Goal: Information Seeking & Learning: Learn about a topic

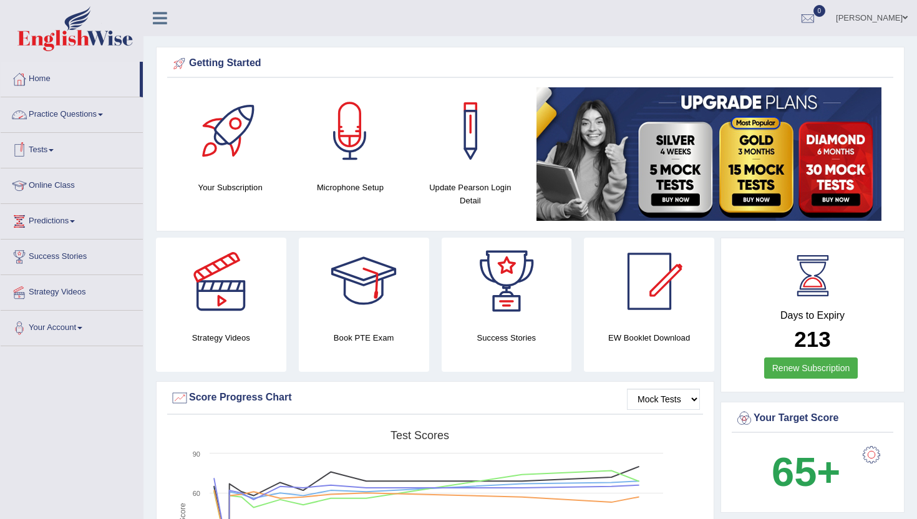
click at [62, 118] on link "Practice Questions" at bounding box center [72, 112] width 142 height 31
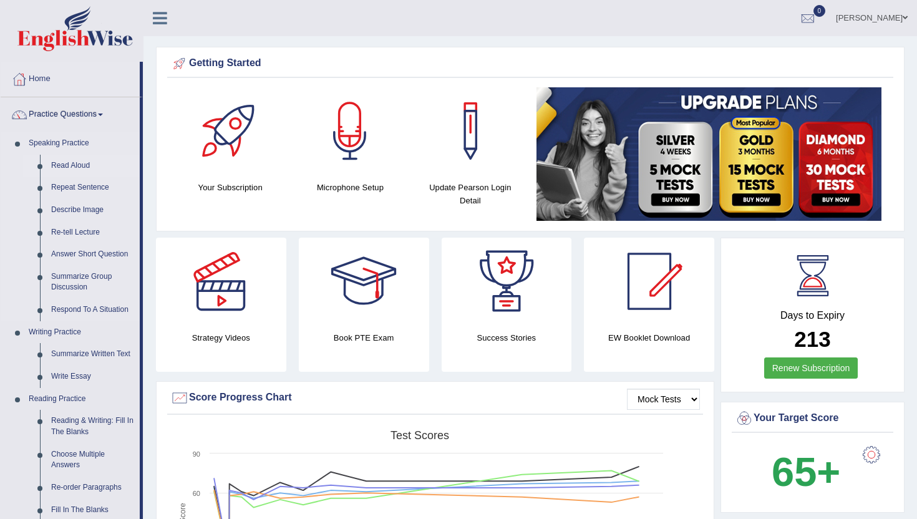
click at [65, 168] on link "Read Aloud" at bounding box center [93, 166] width 94 height 22
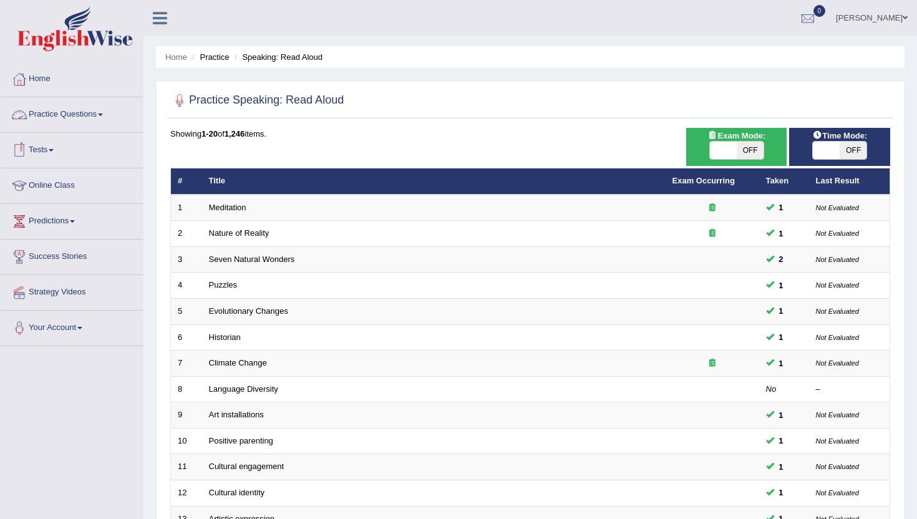
click at [70, 110] on link "Practice Questions" at bounding box center [72, 112] width 142 height 31
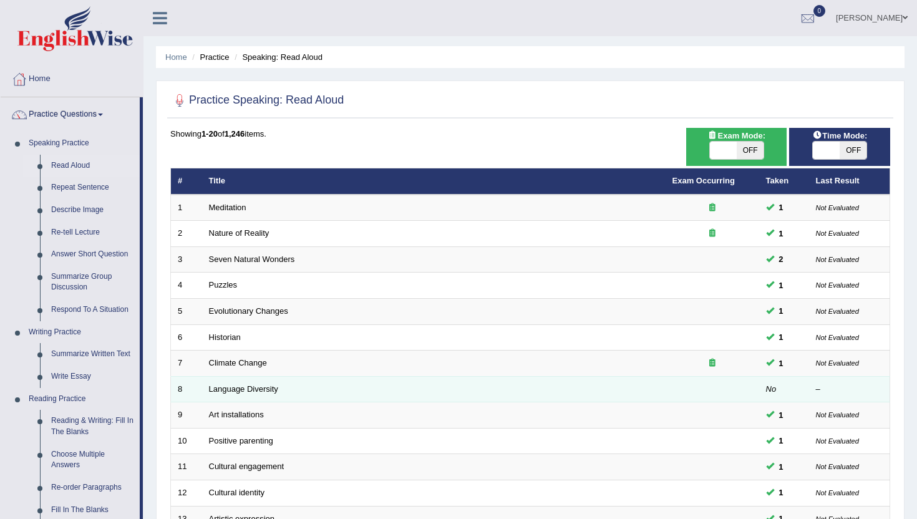
click at [387, 402] on td "Language Diversity" at bounding box center [433, 389] width 463 height 26
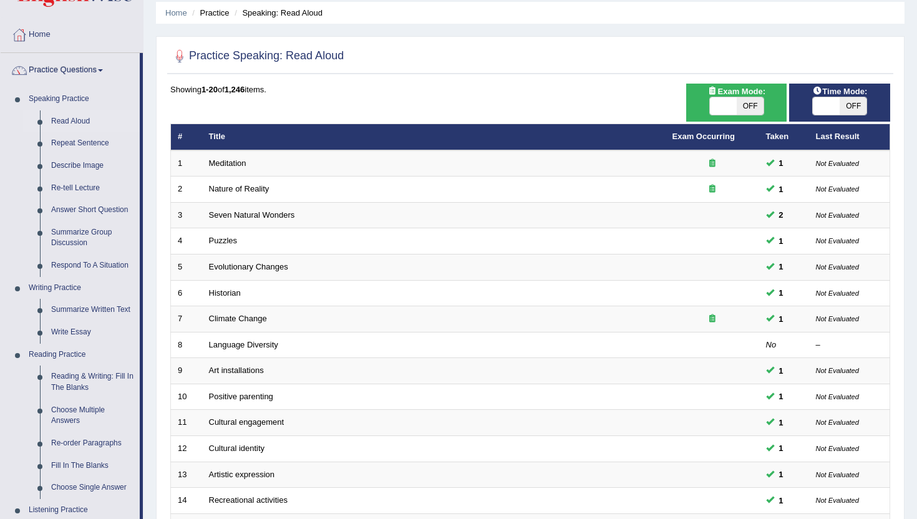
scroll to position [25, 0]
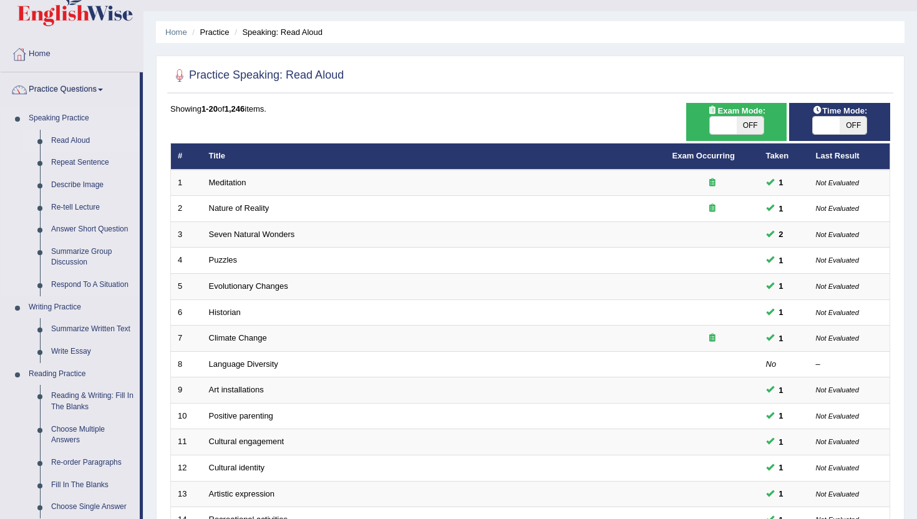
click at [79, 140] on link "Read Aloud" at bounding box center [93, 141] width 94 height 22
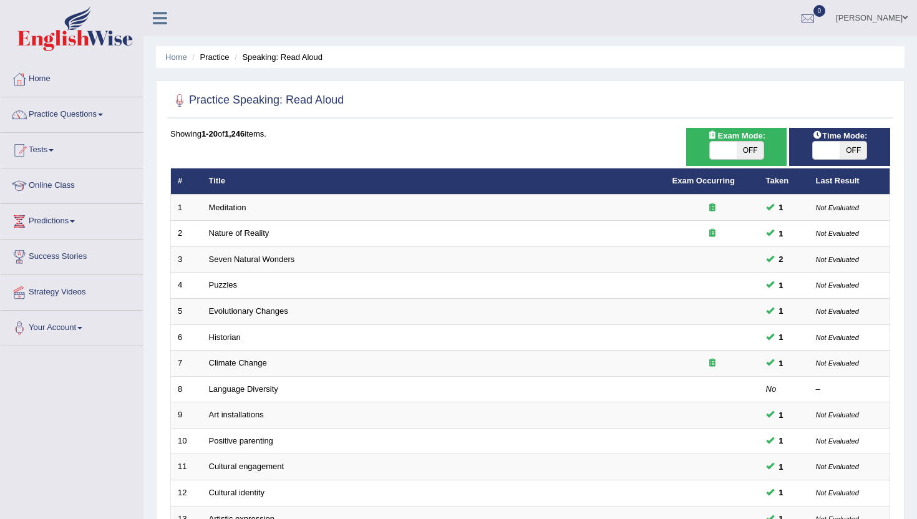
click at [90, 115] on link "Practice Questions" at bounding box center [72, 112] width 142 height 31
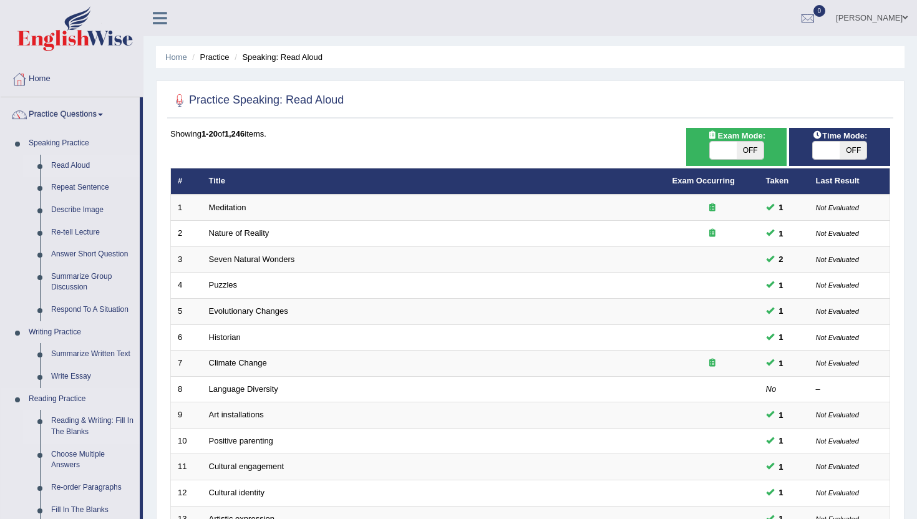
click at [85, 425] on link "Reading & Writing: Fill In The Blanks" at bounding box center [93, 426] width 94 height 33
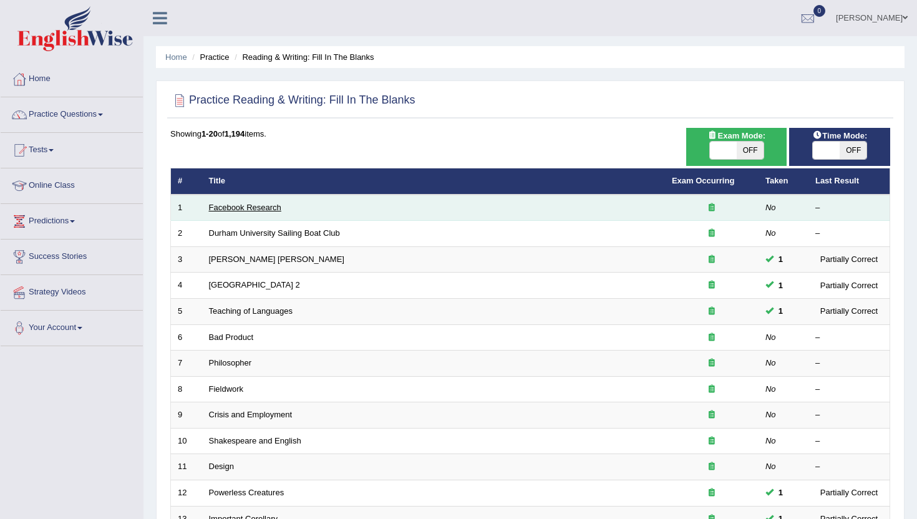
click at [243, 207] on link "Facebook Research" at bounding box center [245, 207] width 72 height 9
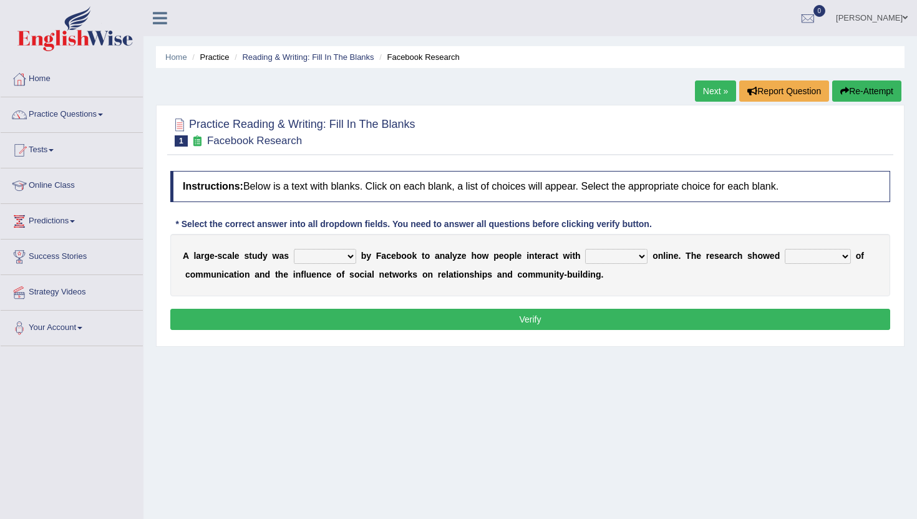
click at [332, 256] on select "surveyed had asked made" at bounding box center [325, 256] width 62 height 15
select select "surveyed"
click at [294, 249] on select "surveyed had asked made" at bounding box center [325, 256] width 62 height 15
click at [617, 255] on select "together all each other another" at bounding box center [616, 256] width 62 height 15
select select "each other"
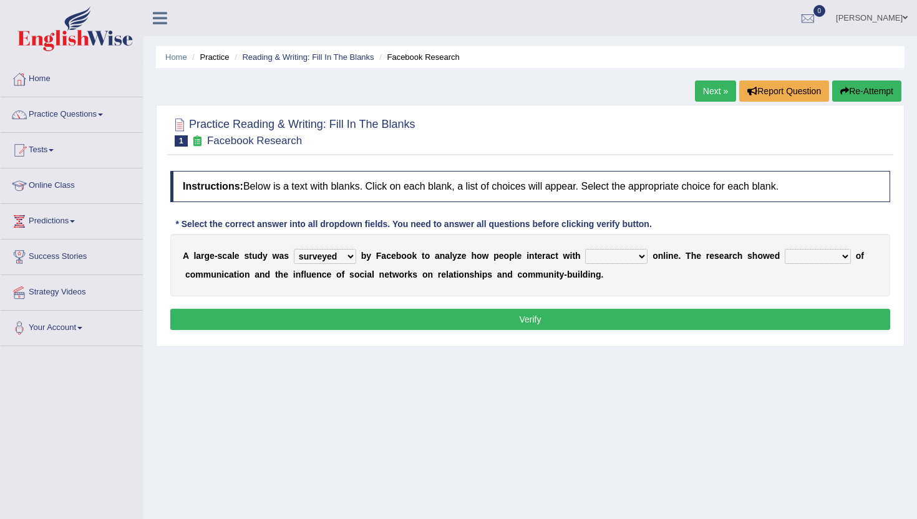
click at [586, 249] on select "together all each other another" at bounding box center [616, 256] width 62 height 15
click at [829, 255] on select "advantages standards fellowships patterns" at bounding box center [817, 256] width 66 height 15
select select "advantages"
click at [785, 249] on select "advantages standards fellowships patterns" at bounding box center [817, 256] width 66 height 15
click at [518, 316] on button "Verify" at bounding box center [530, 319] width 720 height 21
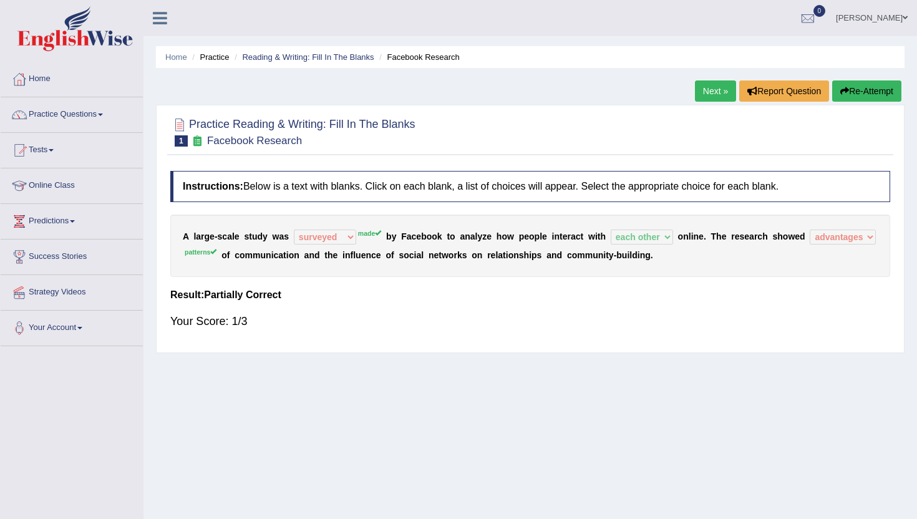
click at [715, 92] on link "Next »" at bounding box center [715, 90] width 41 height 21
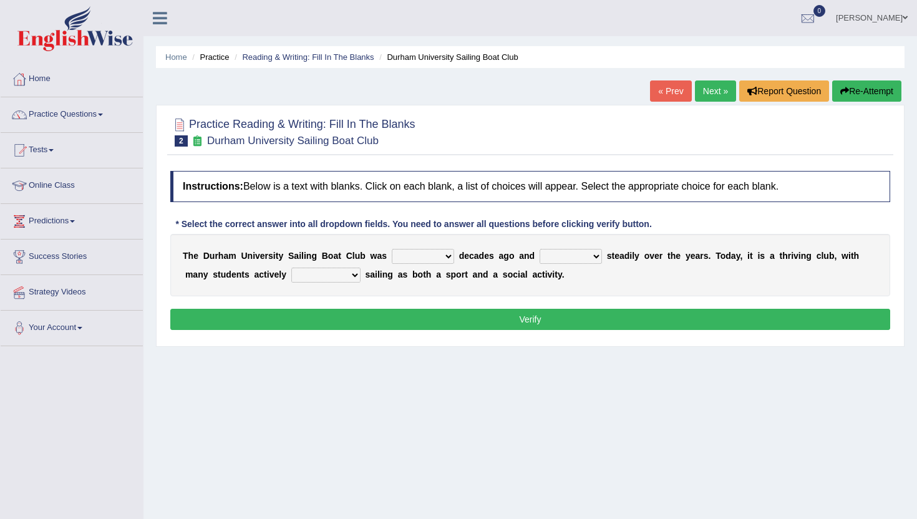
click at [441, 259] on select "found fund founded find" at bounding box center [423, 256] width 62 height 15
select select "found"
click at [392, 249] on select "found fund founded find" at bounding box center [423, 256] width 62 height 15
click at [577, 255] on select "grow growing has grown grown" at bounding box center [570, 256] width 62 height 15
click at [539, 249] on select "grow growing has grown grown" at bounding box center [570, 256] width 62 height 15
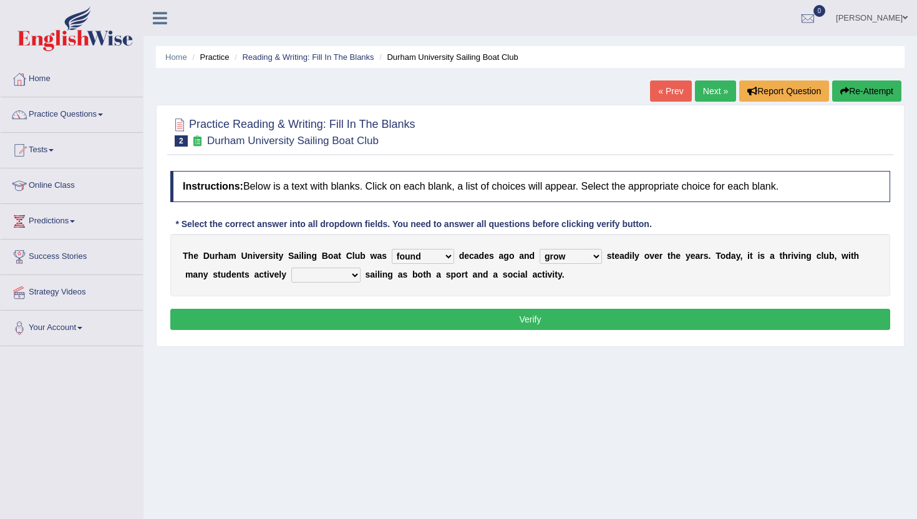
click at [569, 261] on select "grow growing has grown grown" at bounding box center [570, 256] width 62 height 15
click at [539, 249] on select "grow growing has grown grown" at bounding box center [570, 256] width 62 height 15
click at [566, 260] on select "grow growing has grown grown" at bounding box center [570, 256] width 62 height 15
select select "grow"
click at [539, 249] on select "grow growing has grown grown" at bounding box center [570, 256] width 62 height 15
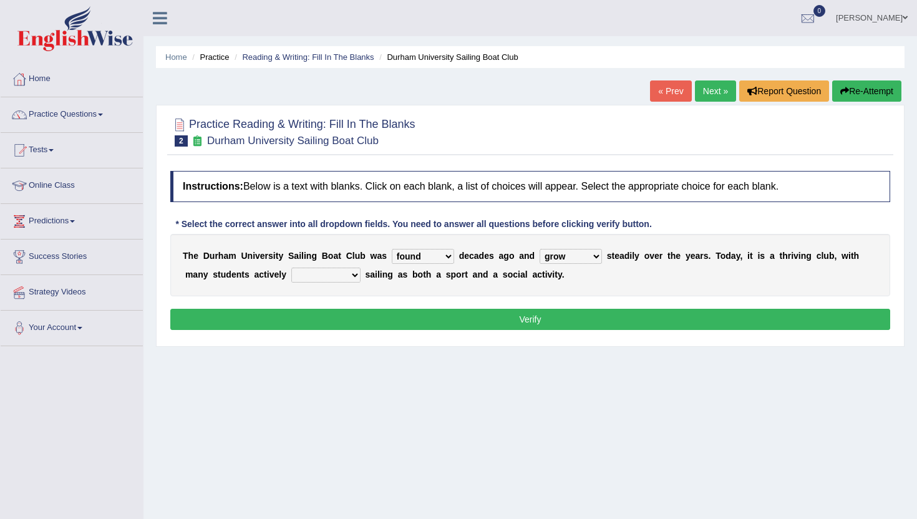
click at [322, 278] on select "enjoy enjoyed are enjoying enjoying" at bounding box center [325, 275] width 69 height 15
select select "enjoy"
click at [291, 268] on select "enjoy enjoyed are enjoying enjoying" at bounding box center [325, 275] width 69 height 15
click at [319, 323] on button "Verify" at bounding box center [530, 319] width 720 height 21
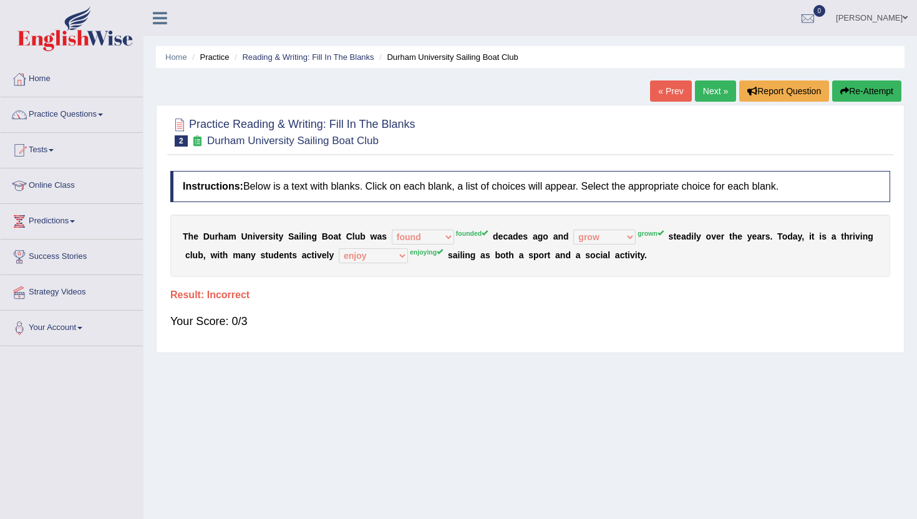
click at [705, 95] on link "Next »" at bounding box center [715, 90] width 41 height 21
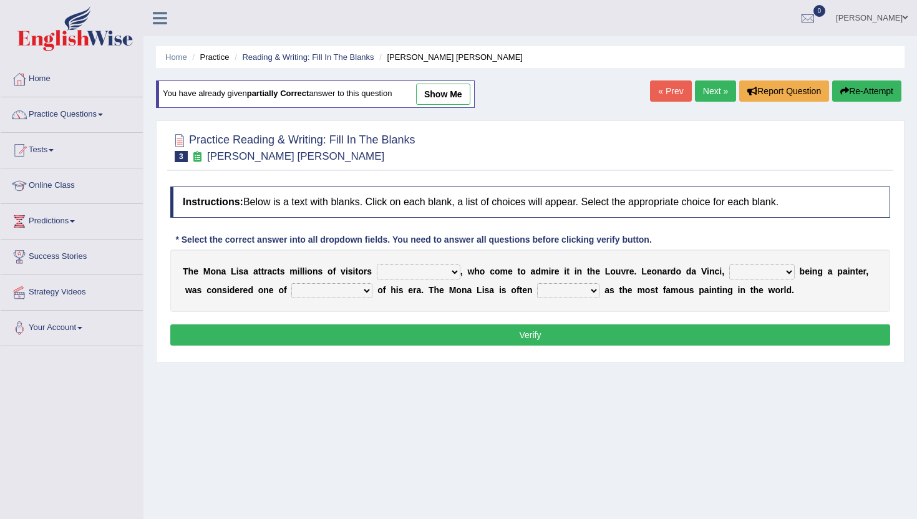
click at [408, 277] on select "around the year the all year all year round per year" at bounding box center [419, 271] width 84 height 15
select select "the all year"
click at [377, 264] on select "around the year the all year all year round per year" at bounding box center [419, 271] width 84 height 15
click at [738, 276] on select "rather than as much as as well as as long as" at bounding box center [761, 271] width 65 height 15
click at [746, 270] on select "rather than as much as as well as as long as" at bounding box center [761, 271] width 65 height 15
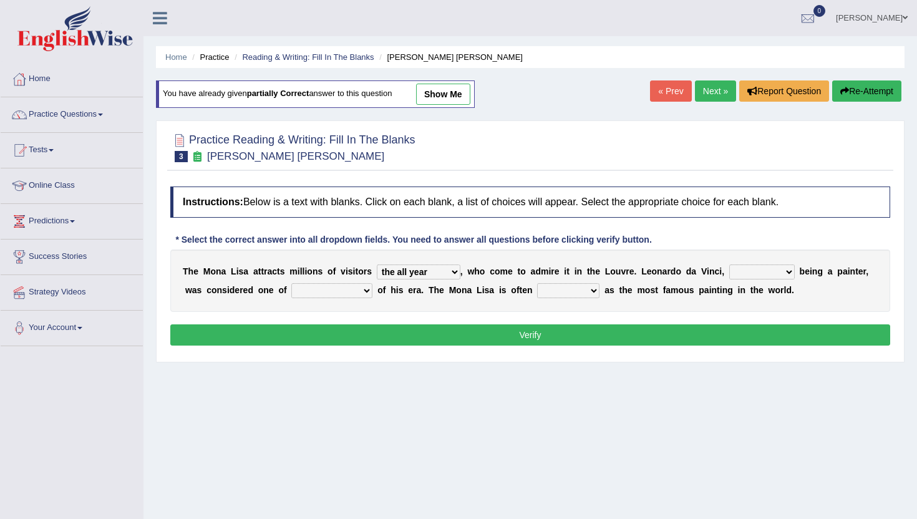
select select "as well as"
click at [729, 264] on select "rather than as much as as well as as long as" at bounding box center [761, 271] width 65 height 15
click at [327, 297] on select "better artists artist the better artist the best artists" at bounding box center [331, 290] width 81 height 15
select select "the best artists"
click at [291, 283] on select "better artists artist the better artist the best artists" at bounding box center [331, 290] width 81 height 15
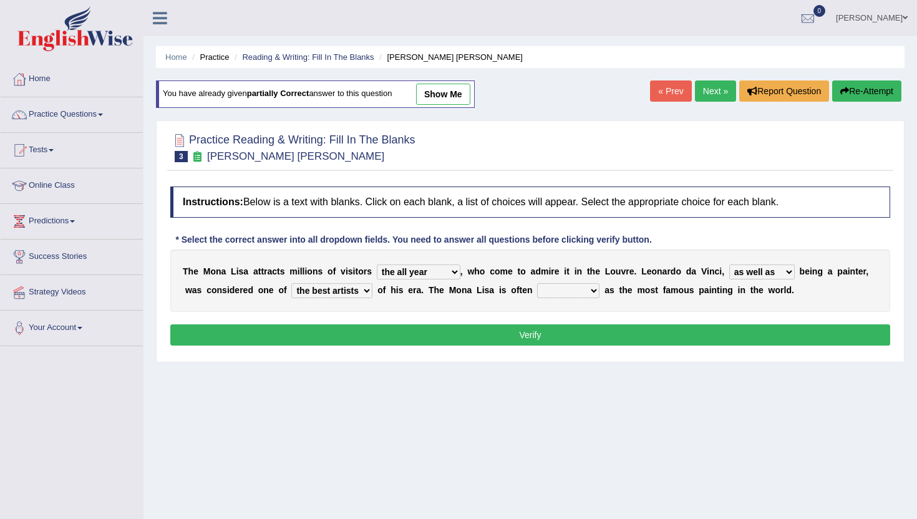
click at [547, 292] on select "classified suggested predicted described" at bounding box center [568, 290] width 62 height 15
select select "described"
click at [538, 283] on select "classified suggested predicted described" at bounding box center [568, 290] width 62 height 15
click at [571, 345] on div "Instructions: Below is a text with blanks. Click on each blank, a list of choic…" at bounding box center [530, 267] width 726 height 175
click at [569, 341] on button "Verify" at bounding box center [530, 334] width 720 height 21
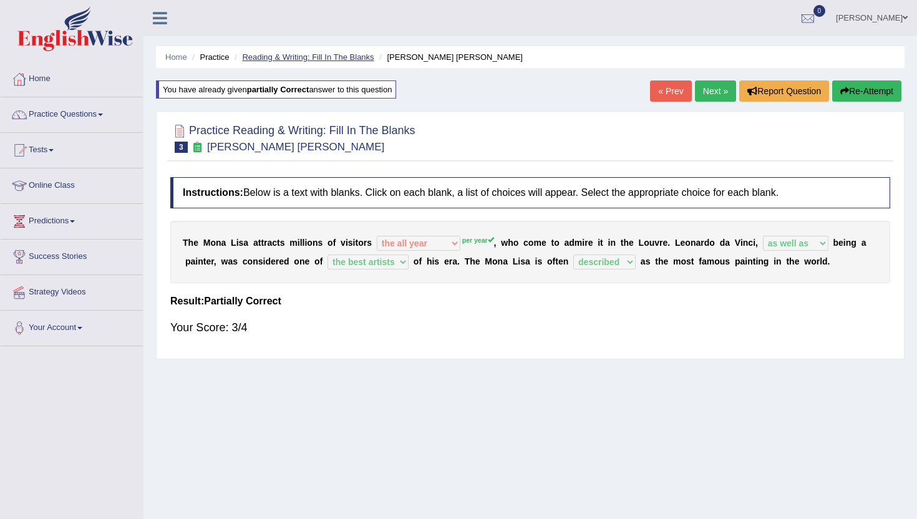
click at [297, 57] on link "Reading & Writing: Fill In The Blanks" at bounding box center [308, 56] width 132 height 9
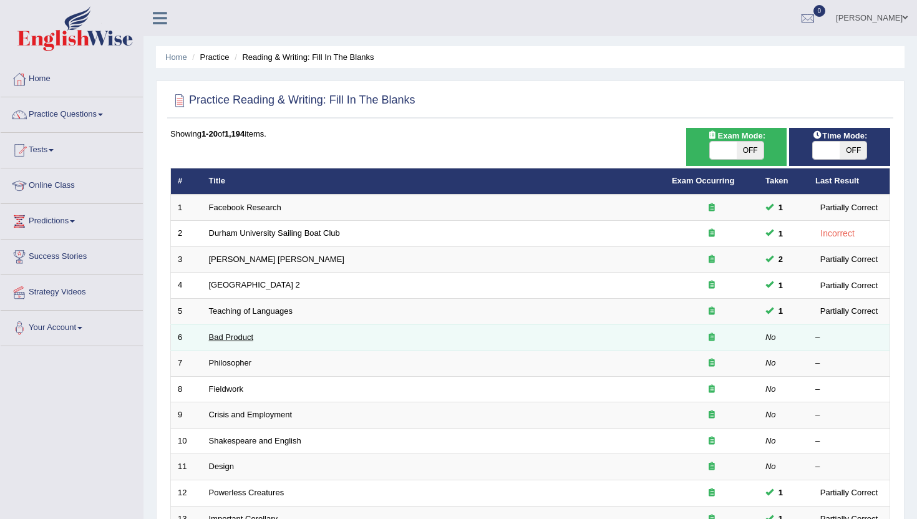
click at [225, 333] on link "Bad Product" at bounding box center [231, 336] width 45 height 9
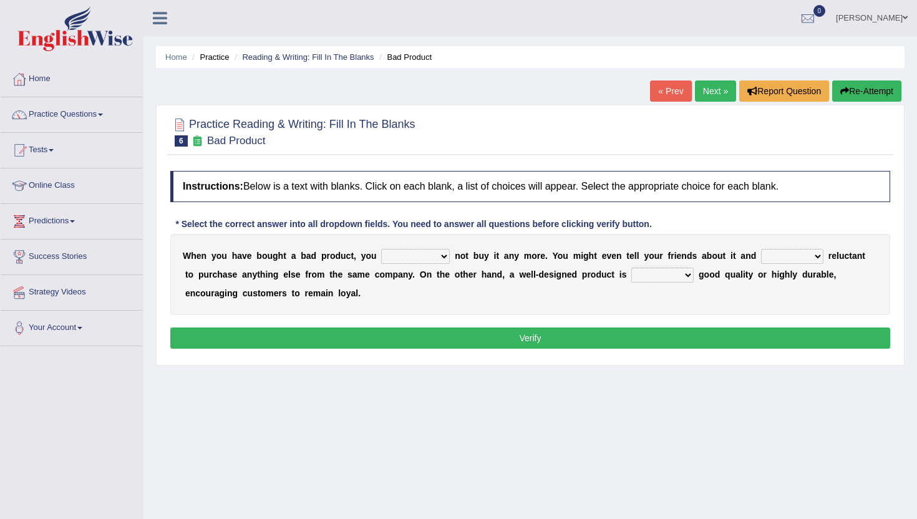
click at [434, 256] on select "would have should have should" at bounding box center [415, 256] width 69 height 15
select select "should"
click at [381, 249] on select "would have should have should" at bounding box center [415, 256] width 69 height 15
click at [435, 255] on select "would have should have should" at bounding box center [415, 256] width 69 height 15
click at [775, 258] on select "is are be being" at bounding box center [792, 256] width 62 height 15
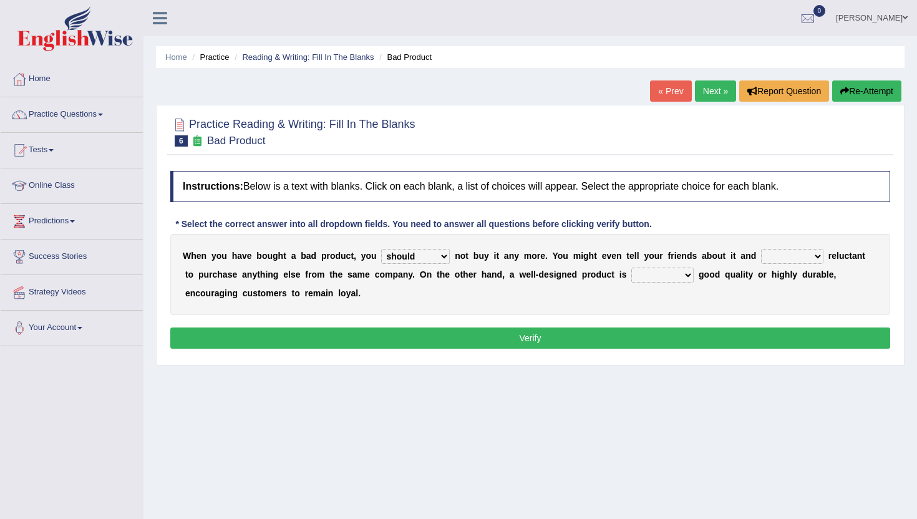
select select "is"
click at [761, 249] on select "is are be being" at bounding box center [792, 256] width 62 height 15
click at [635, 279] on select "both also neither either" at bounding box center [662, 275] width 62 height 15
select select "also"
click at [631, 268] on select "both also neither either" at bounding box center [662, 275] width 62 height 15
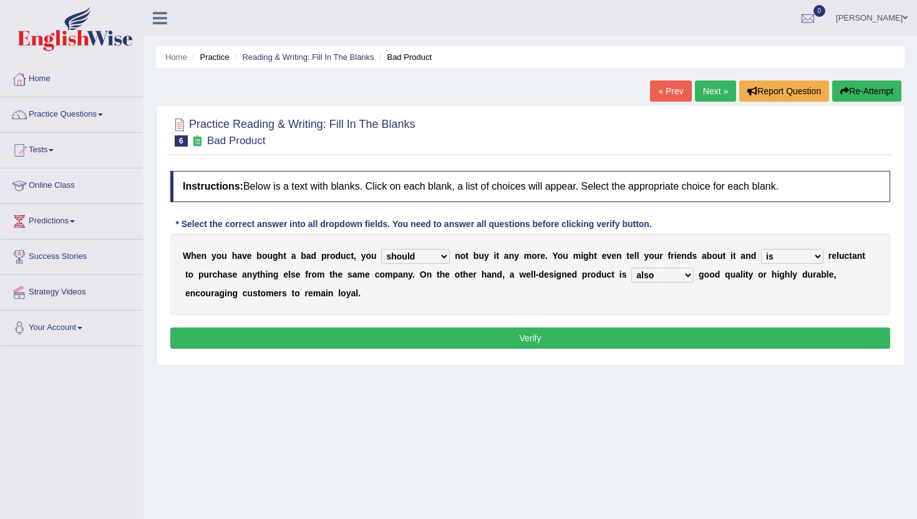
click at [649, 339] on button "Verify" at bounding box center [530, 337] width 720 height 21
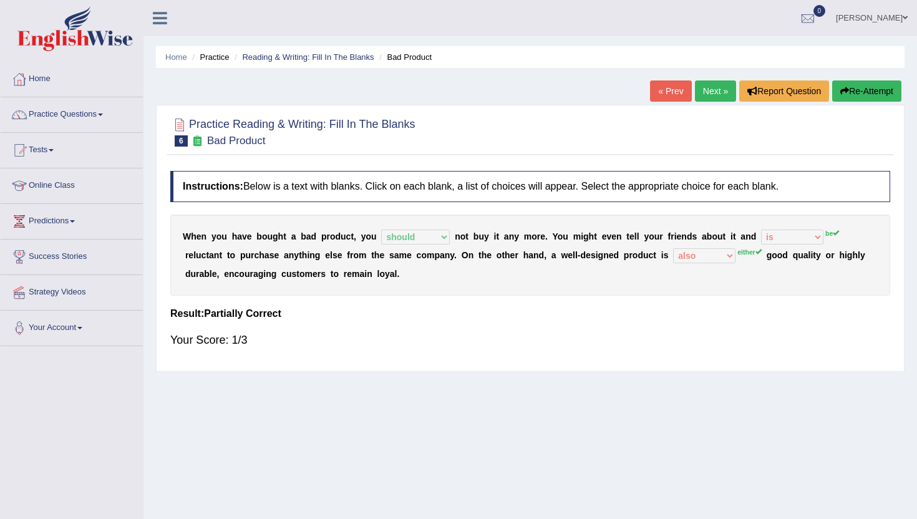
click at [707, 94] on link "Next »" at bounding box center [715, 90] width 41 height 21
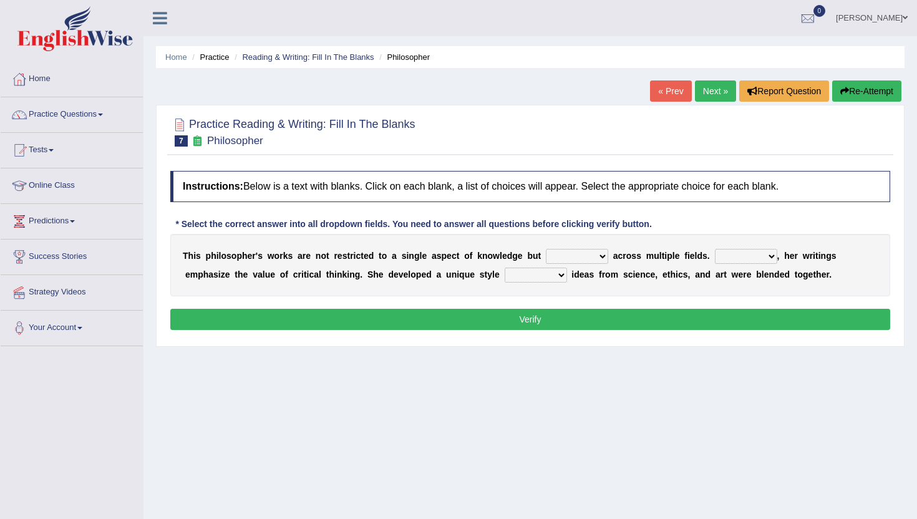
click at [583, 254] on select "constrain contain assemble extend" at bounding box center [577, 256] width 62 height 15
select select "contain"
click at [546, 249] on select "constrain contain assemble extend" at bounding box center [577, 256] width 62 height 15
click at [770, 253] on select "Rather So Moreover Likely" at bounding box center [746, 256] width 62 height 15
select select "Moreover"
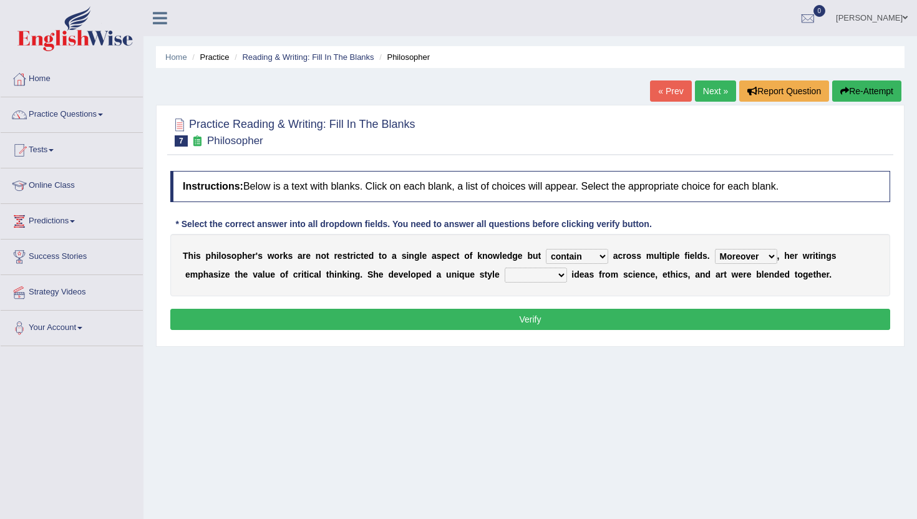
click at [715, 249] on select "Rather So Moreover Likely" at bounding box center [746, 256] width 62 height 15
click at [539, 279] on select "in that that which in which" at bounding box center [535, 275] width 62 height 15
select select "in which"
click at [504, 268] on select "in that that which in which" at bounding box center [535, 275] width 62 height 15
click at [629, 326] on button "Verify" at bounding box center [530, 319] width 720 height 21
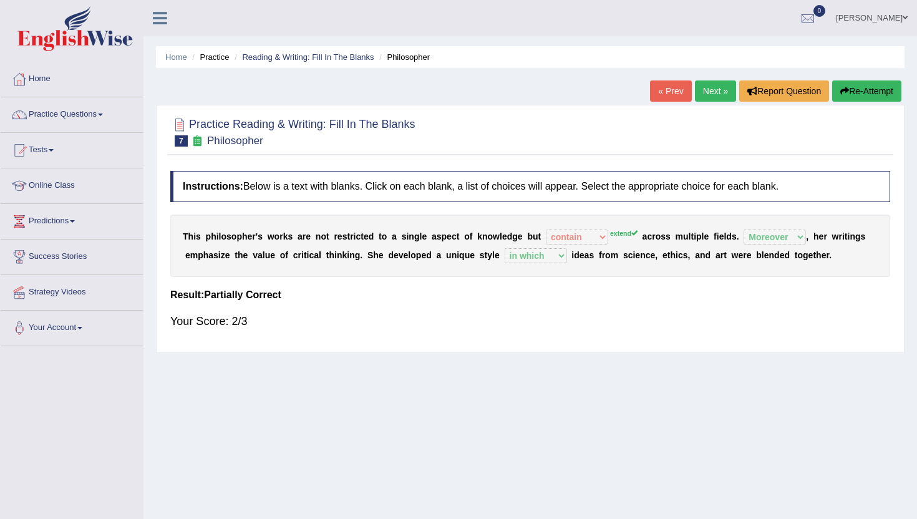
click at [716, 87] on link "Next »" at bounding box center [715, 90] width 41 height 21
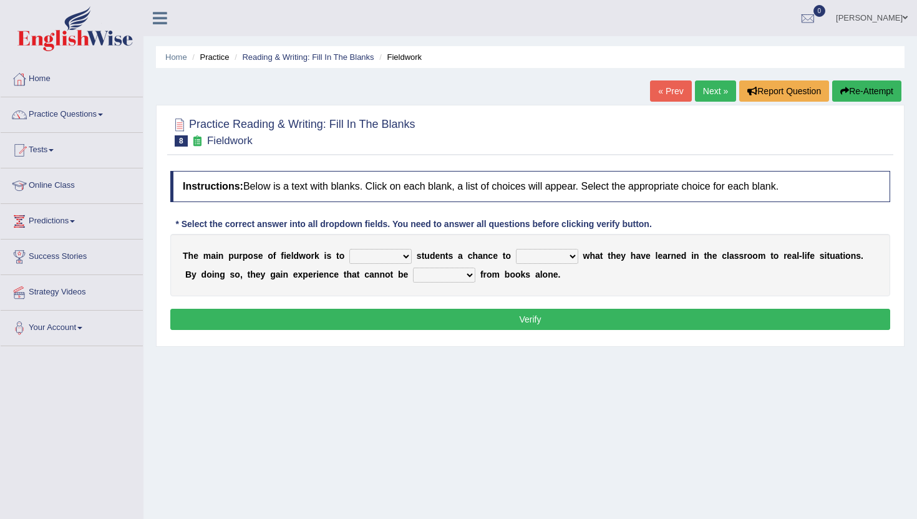
click at [384, 255] on select "resemble stow rave offer" at bounding box center [380, 256] width 62 height 15
select select "offer"
click at [349, 249] on select "resemble stow rave offer" at bounding box center [380, 256] width 62 height 15
click at [539, 256] on select "compare align apply dismount" at bounding box center [547, 256] width 62 height 15
select select "compare"
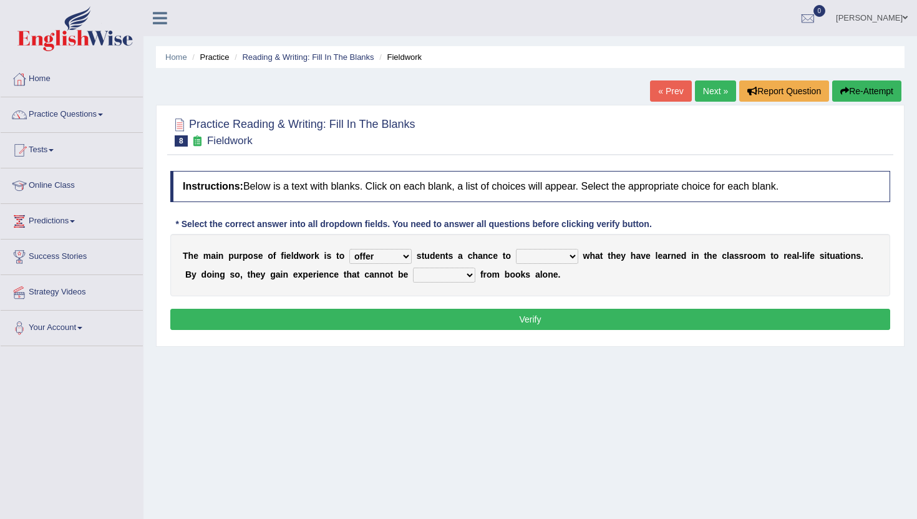
click at [516, 249] on select "compare align apply dismount" at bounding box center [547, 256] width 62 height 15
click at [442, 277] on select "originated prepared obtained touted" at bounding box center [444, 275] width 62 height 15
select select "obtained"
click at [413, 268] on select "originated prepared obtained touted" at bounding box center [444, 275] width 62 height 15
click at [447, 319] on button "Verify" at bounding box center [530, 319] width 720 height 21
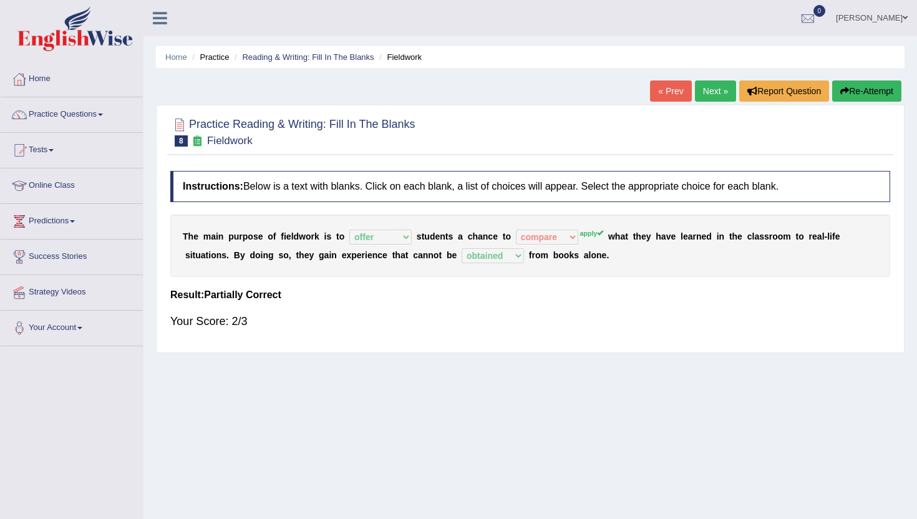
click at [707, 87] on link "Next »" at bounding box center [715, 90] width 41 height 21
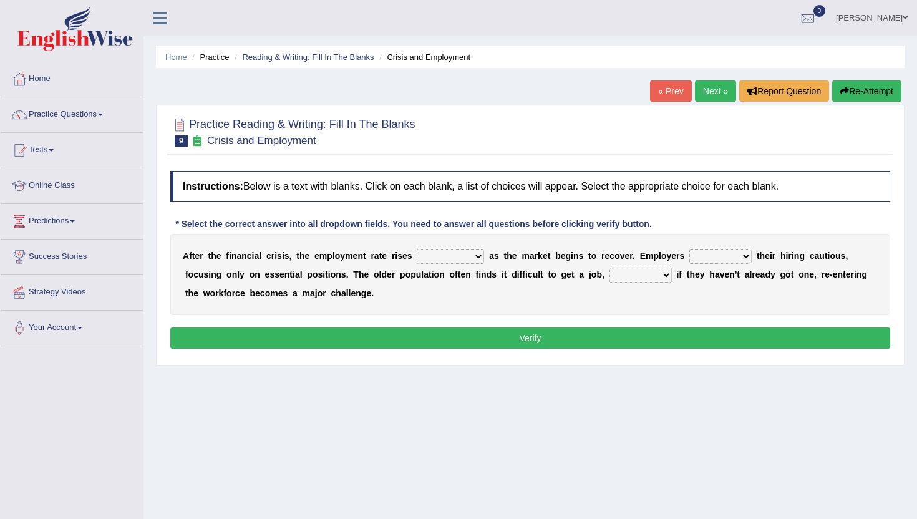
click at [442, 258] on select "normally conversely strenuously sharply" at bounding box center [450, 256] width 67 height 15
select select "sharply"
click at [417, 249] on select "normally conversely strenuously sharply" at bounding box center [450, 256] width 67 height 15
click at [722, 258] on select "keeping kept keep are kept" at bounding box center [720, 256] width 62 height 15
select select "are kept"
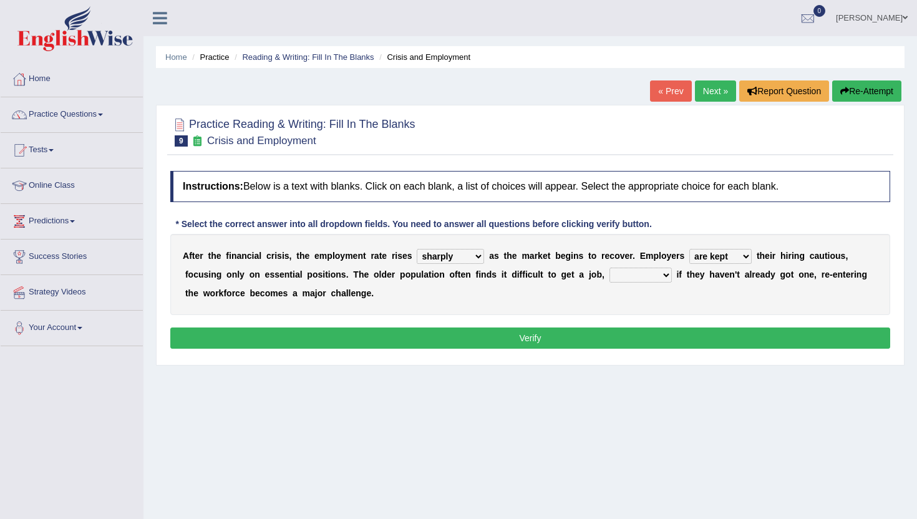
click at [689, 249] on select "keeping kept keep are kept" at bounding box center [720, 256] width 62 height 15
click at [657, 271] on select "although while then because" at bounding box center [640, 275] width 62 height 15
select select "because"
click at [609, 268] on select "although while then because" at bounding box center [640, 275] width 62 height 15
click at [645, 339] on button "Verify" at bounding box center [530, 337] width 720 height 21
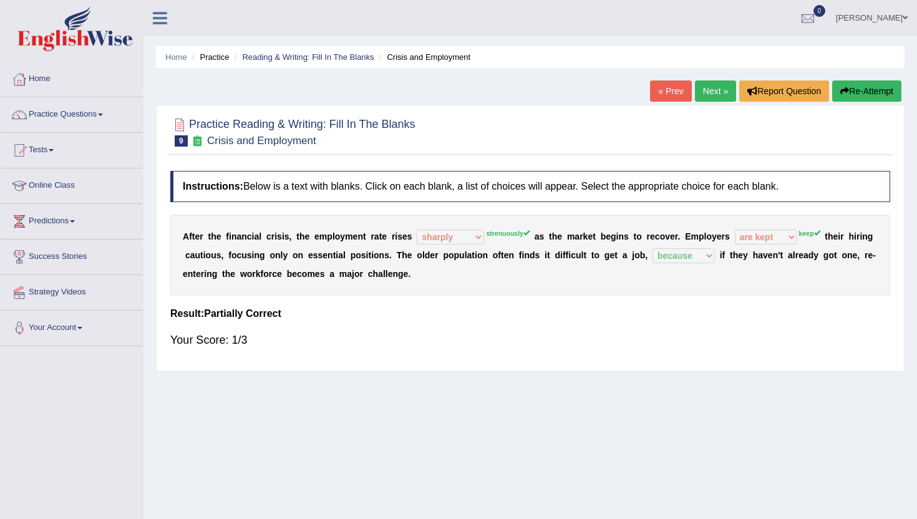
click at [716, 93] on link "Next »" at bounding box center [715, 90] width 41 height 21
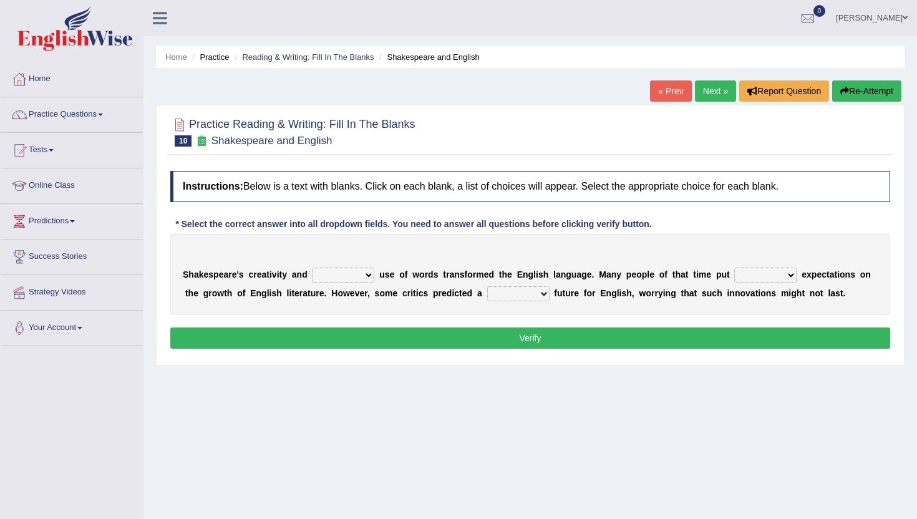
click at [367, 273] on select "idealized intensive fancied inventive" at bounding box center [343, 275] width 62 height 15
select select "intensive"
click at [312, 268] on select "idealized intensive fancied inventive" at bounding box center [343, 275] width 62 height 15
click at [769, 277] on select "wide much high more" at bounding box center [765, 275] width 62 height 15
select select "more"
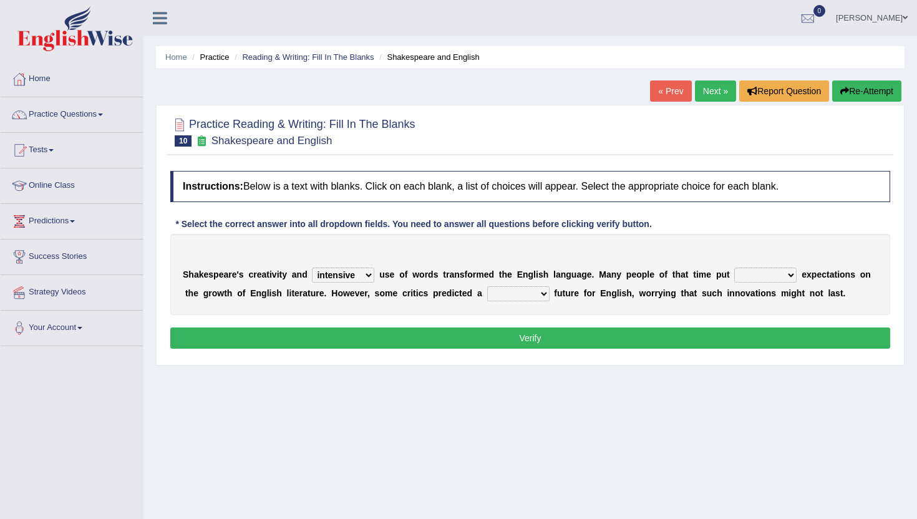
click at [734, 268] on select "wide much high more" at bounding box center [765, 275] width 62 height 15
click at [533, 294] on select "monetary promising irresistible daunting" at bounding box center [518, 293] width 62 height 15
select select "irresistible"
click at [487, 286] on select "monetary promising irresistible daunting" at bounding box center [518, 293] width 62 height 15
click at [530, 344] on button "Verify" at bounding box center [530, 337] width 720 height 21
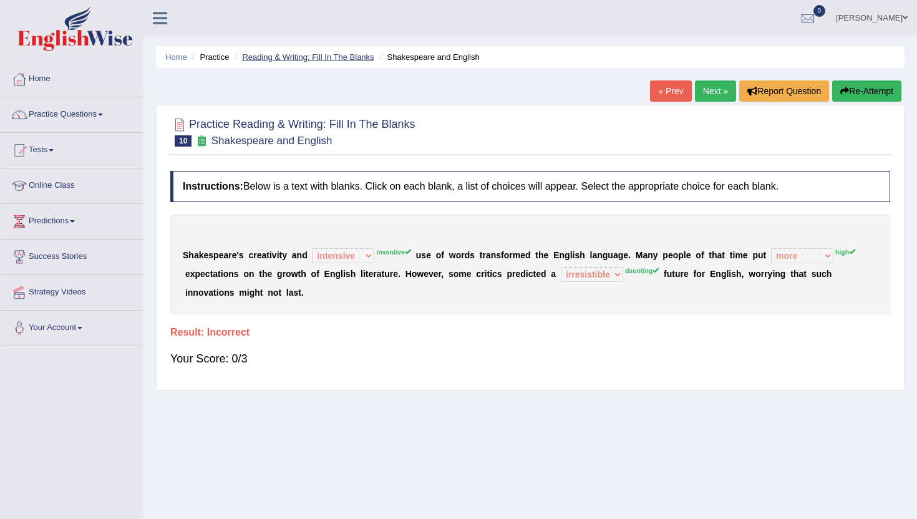
click at [272, 61] on link "Reading & Writing: Fill In The Blanks" at bounding box center [308, 56] width 132 height 9
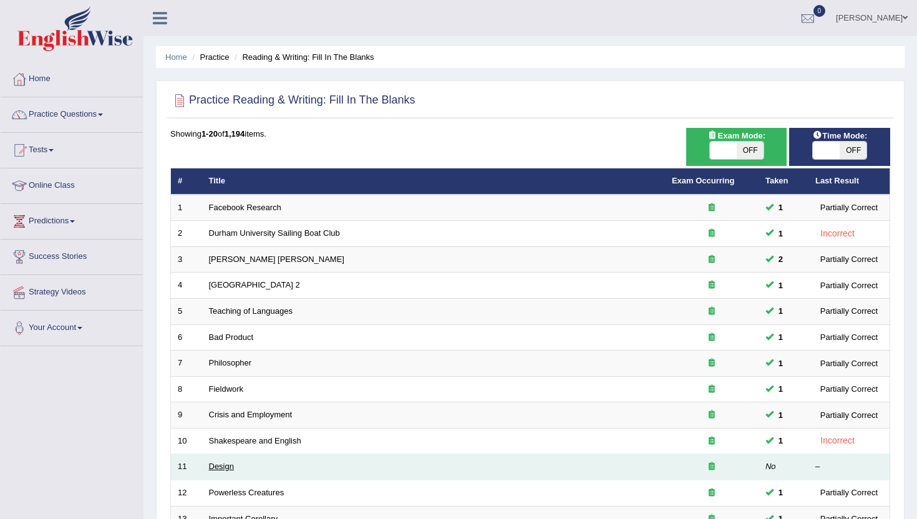
click at [223, 466] on link "Design" at bounding box center [221, 465] width 25 height 9
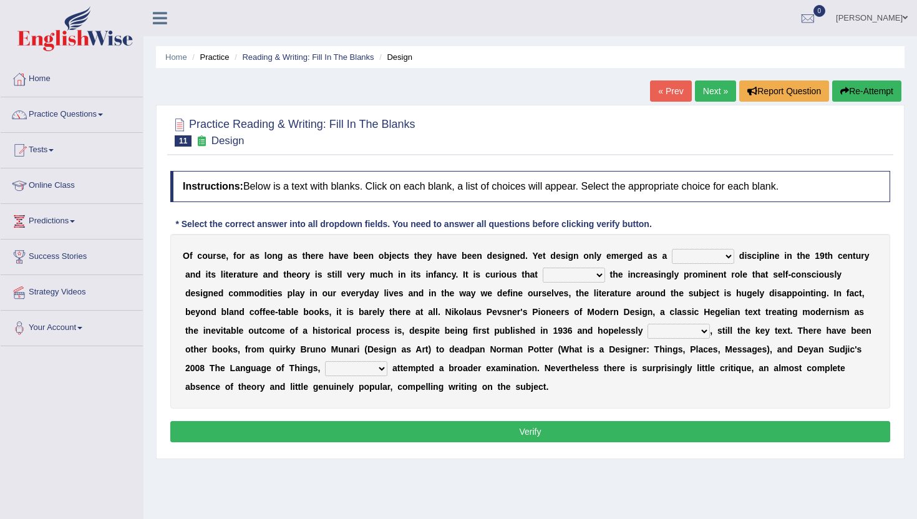
click at [695, 259] on select "bilateral ubiquitous foremost dedicated" at bounding box center [703, 256] width 62 height 15
select select "ubiquitous"
click at [672, 249] on select "bilateral ubiquitous foremost dedicated" at bounding box center [703, 256] width 62 height 15
click at [557, 274] on select "since despite within through" at bounding box center [574, 275] width 62 height 15
select select "through"
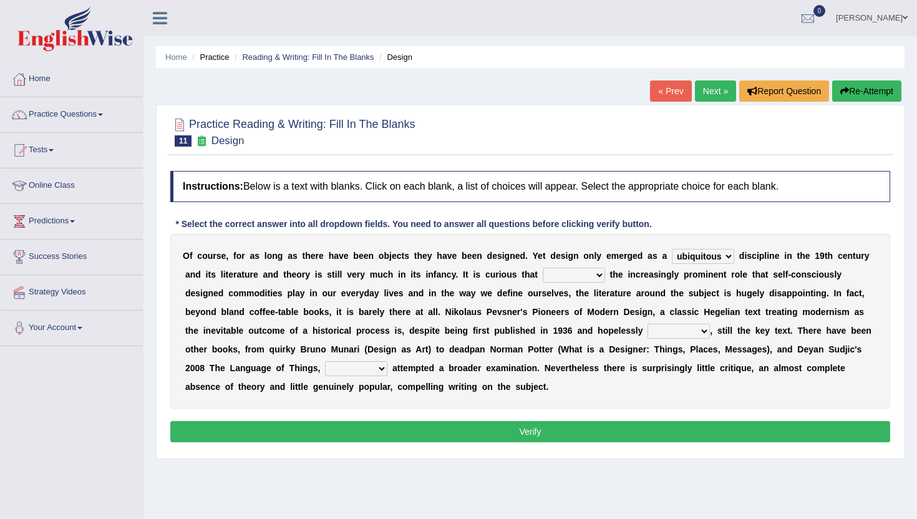
click at [543, 268] on select "since despite within through" at bounding box center [574, 275] width 62 height 15
click at [586, 275] on select "since despite within through" at bounding box center [574, 275] width 62 height 15
click at [688, 328] on select "dates dating date dated" at bounding box center [678, 331] width 62 height 15
select select "dating"
click at [647, 324] on select "dates dating date dated" at bounding box center [678, 331] width 62 height 15
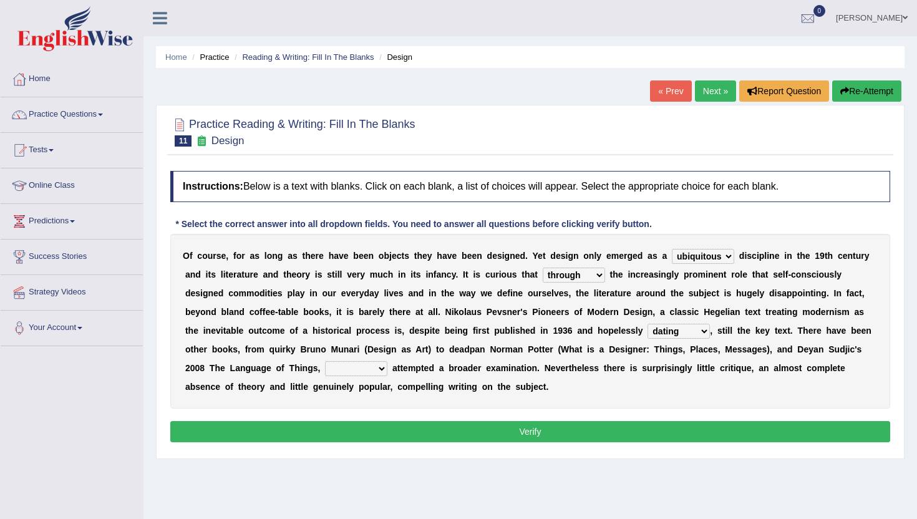
click at [686, 331] on select "dates dating date dated" at bounding box center [678, 331] width 62 height 15
click at [367, 370] on select "which then however as" at bounding box center [356, 368] width 62 height 15
select select "which"
click at [325, 361] on select "which then however as" at bounding box center [356, 368] width 62 height 15
click at [370, 432] on button "Verify" at bounding box center [530, 431] width 720 height 21
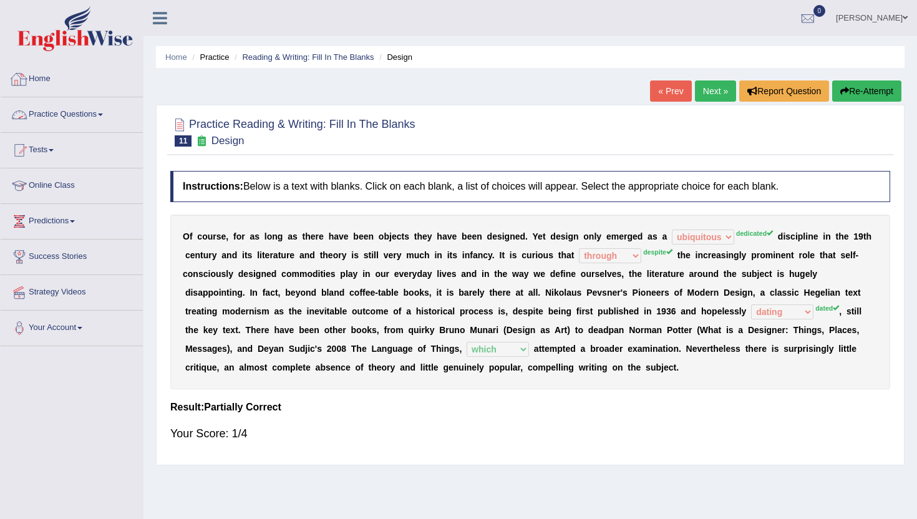
click at [51, 109] on link "Practice Questions" at bounding box center [72, 112] width 142 height 31
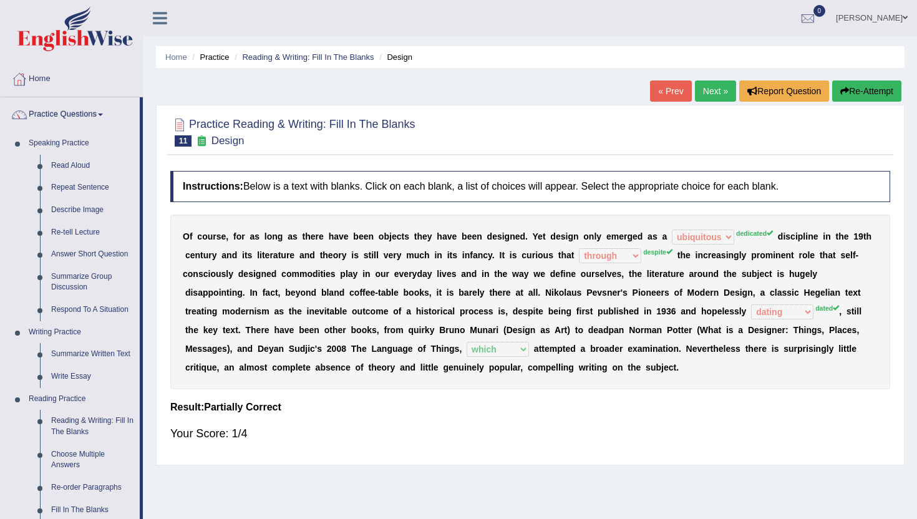
click at [147, 509] on div "Home Practice Reading & Writing: Fill In The Blanks Design « Prev Next » Report…" at bounding box center [529, 312] width 773 height 624
click at [54, 513] on link "Fill In The Blanks" at bounding box center [93, 510] width 94 height 22
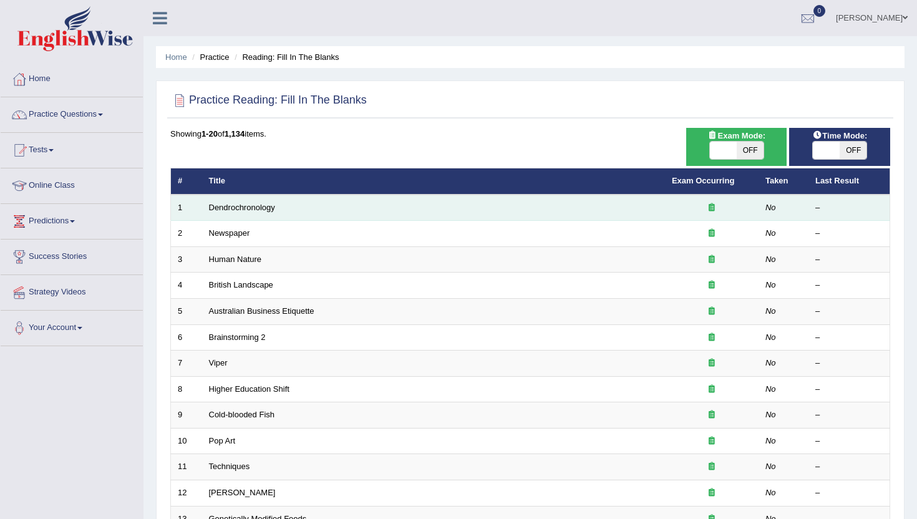
click at [230, 201] on td "Dendrochronology" at bounding box center [433, 208] width 463 height 26
click at [229, 210] on link "Dendrochronology" at bounding box center [242, 207] width 66 height 9
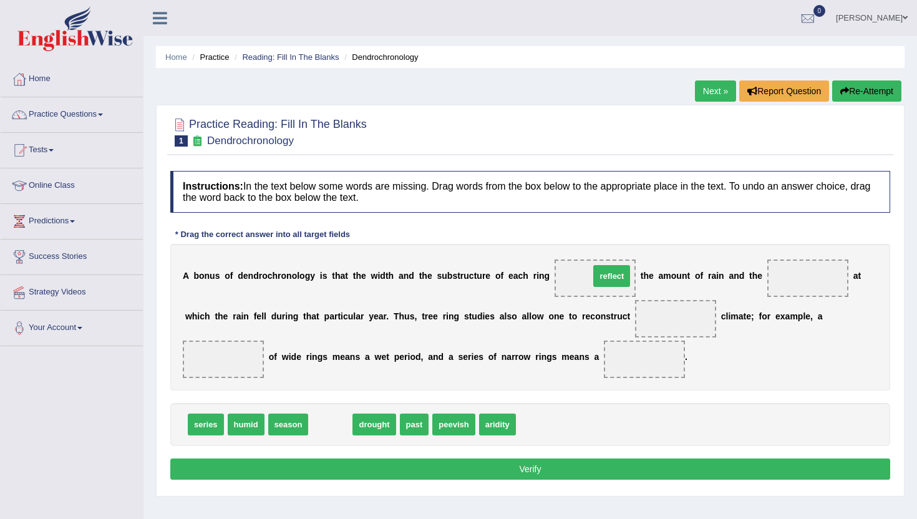
drag, startPoint x: 327, startPoint y: 430, endPoint x: 596, endPoint y: 287, distance: 304.4
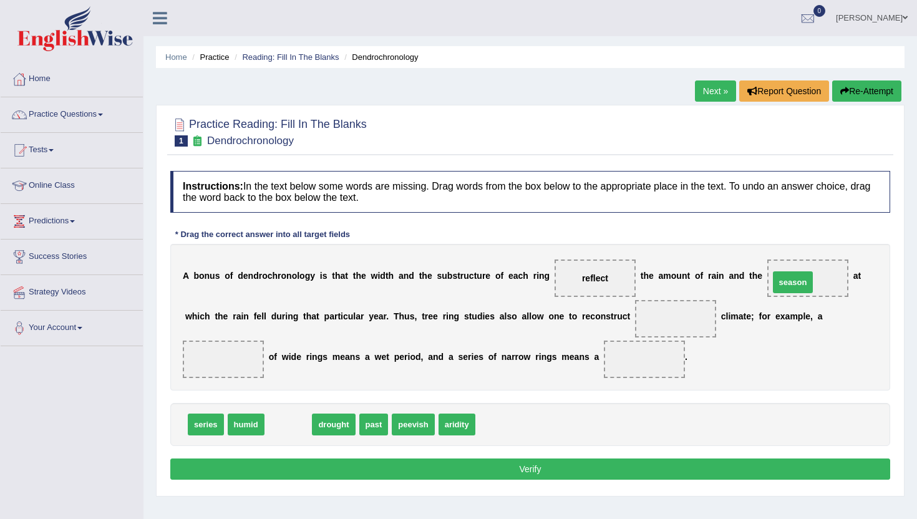
drag, startPoint x: 284, startPoint y: 425, endPoint x: 789, endPoint y: 283, distance: 524.7
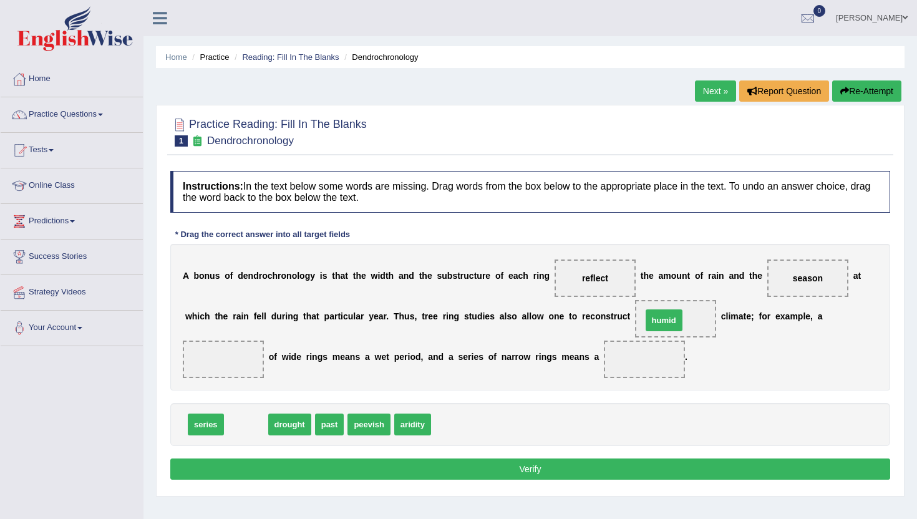
drag, startPoint x: 232, startPoint y: 427, endPoint x: 650, endPoint y: 324, distance: 430.3
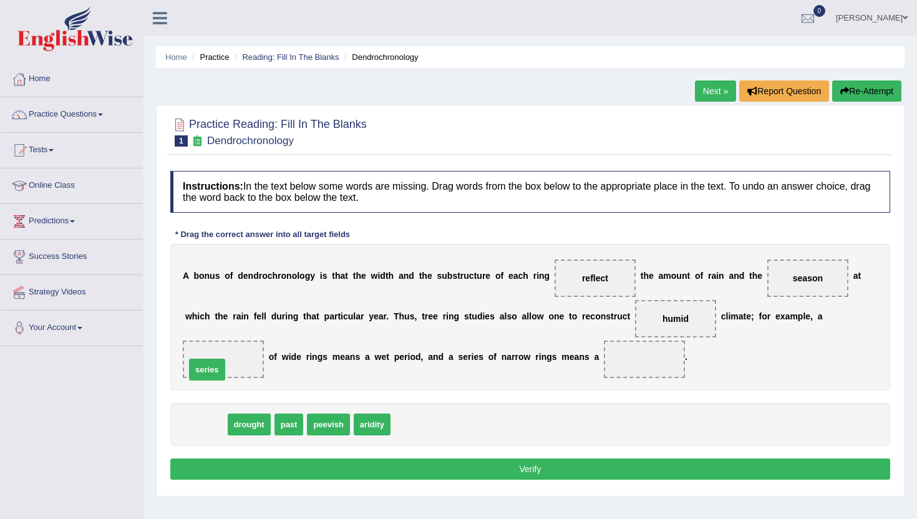
drag, startPoint x: 205, startPoint y: 426, endPoint x: 208, endPoint y: 372, distance: 53.7
click at [214, 476] on button "Verify" at bounding box center [530, 468] width 720 height 21
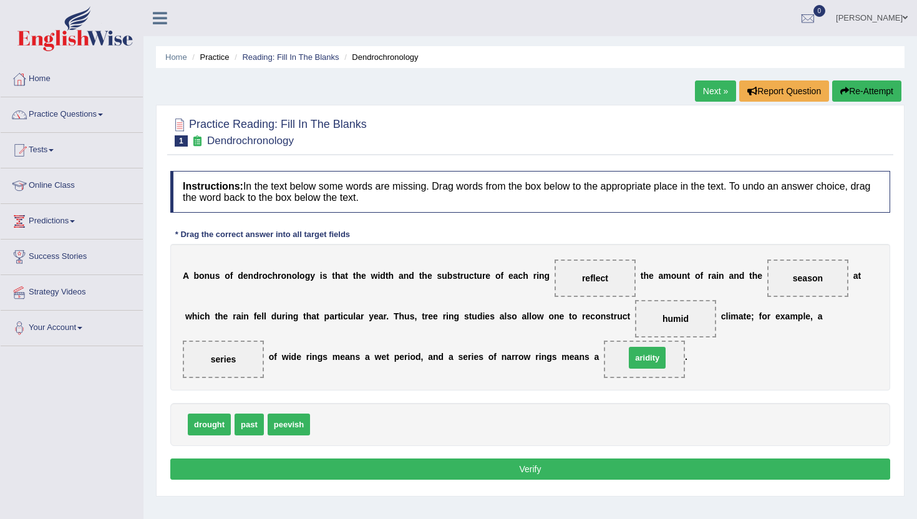
drag, startPoint x: 330, startPoint y: 427, endPoint x: 645, endPoint y: 363, distance: 322.0
click at [523, 473] on button "Verify" at bounding box center [530, 468] width 720 height 21
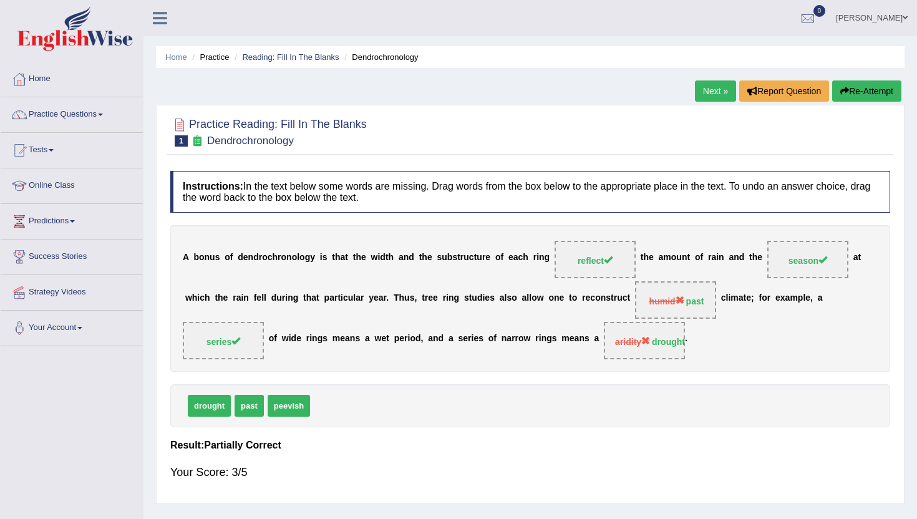
click at [719, 88] on link "Next »" at bounding box center [715, 90] width 41 height 21
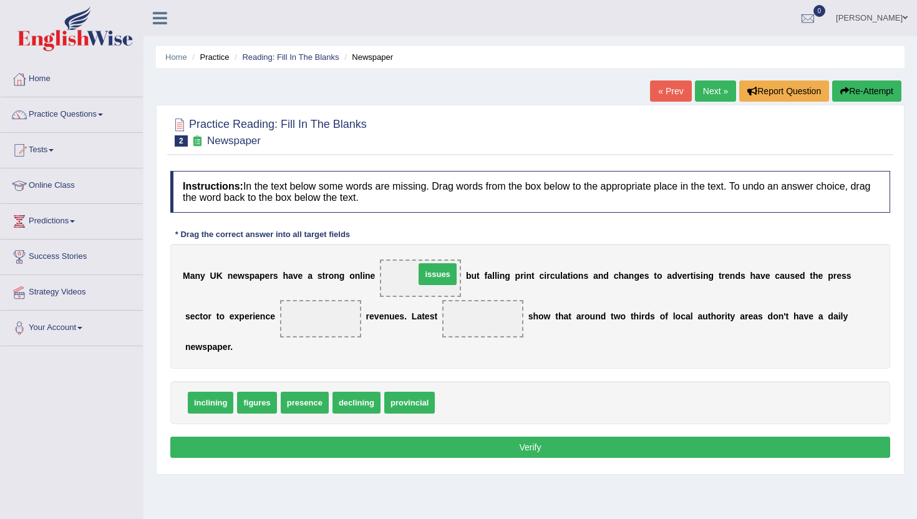
drag, startPoint x: 462, startPoint y: 404, endPoint x: 443, endPoint y: 278, distance: 128.1
drag, startPoint x: 411, startPoint y: 404, endPoint x: 317, endPoint y: 321, distance: 125.0
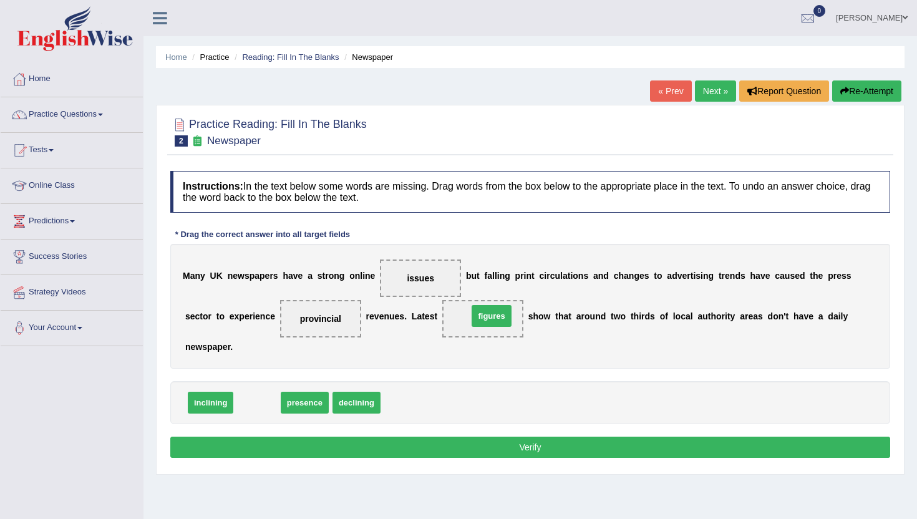
drag, startPoint x: 258, startPoint y: 403, endPoint x: 495, endPoint y: 338, distance: 245.7
click at [494, 453] on button "Verify" at bounding box center [530, 447] width 720 height 21
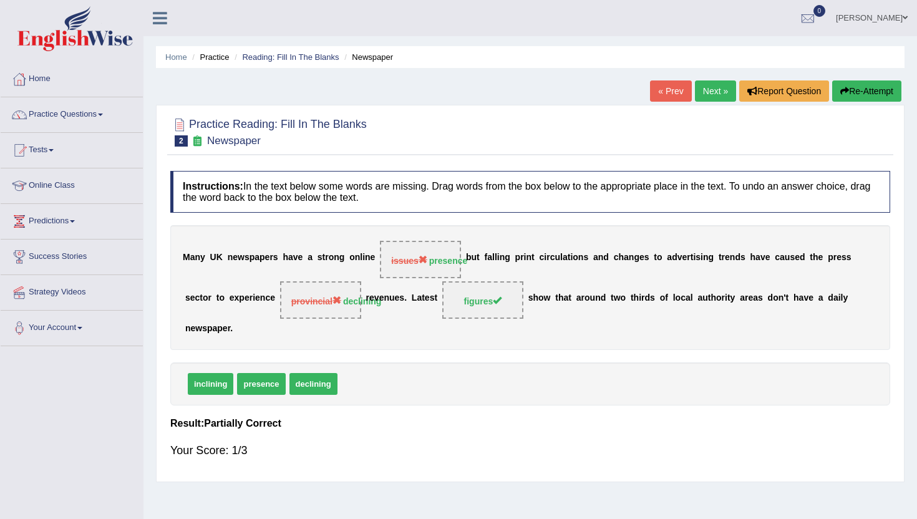
click at [718, 90] on link "Next »" at bounding box center [715, 90] width 41 height 21
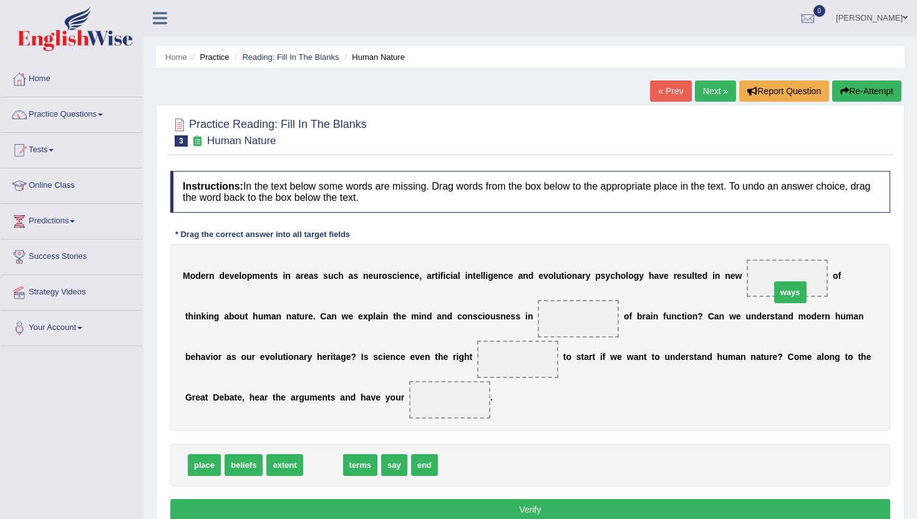
drag, startPoint x: 314, startPoint y: 470, endPoint x: 782, endPoint y: 296, distance: 499.0
drag, startPoint x: 326, startPoint y: 470, endPoint x: 548, endPoint y: 323, distance: 266.0
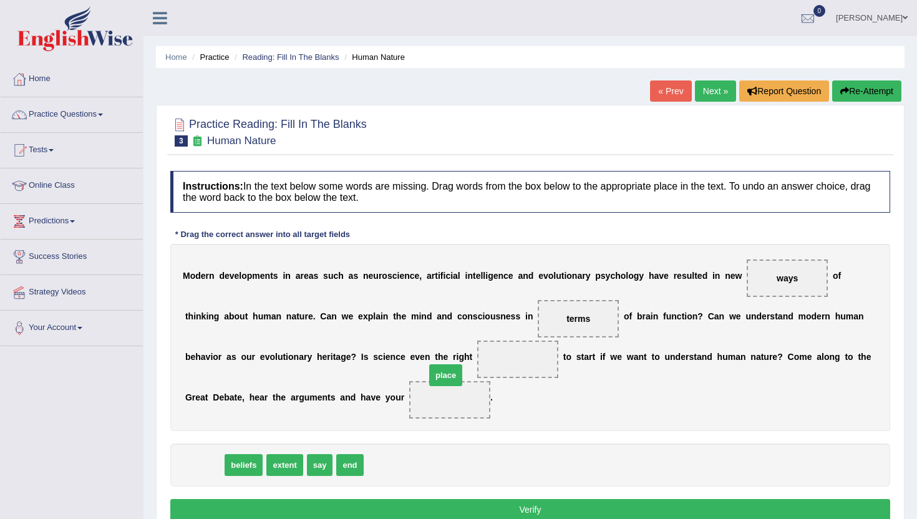
drag, startPoint x: 199, startPoint y: 468, endPoint x: 447, endPoint y: 369, distance: 267.0
drag, startPoint x: 203, startPoint y: 463, endPoint x: 412, endPoint y: 392, distance: 220.5
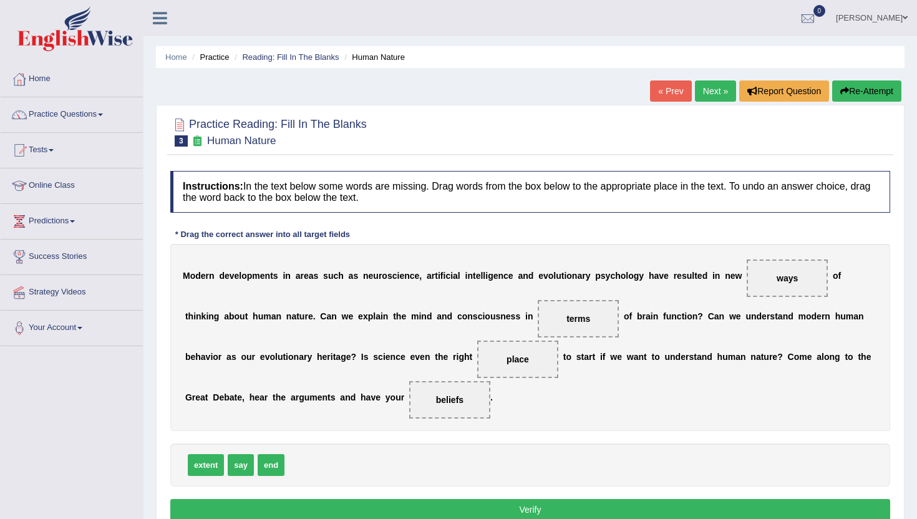
click at [408, 503] on button "Verify" at bounding box center [530, 509] width 720 height 21
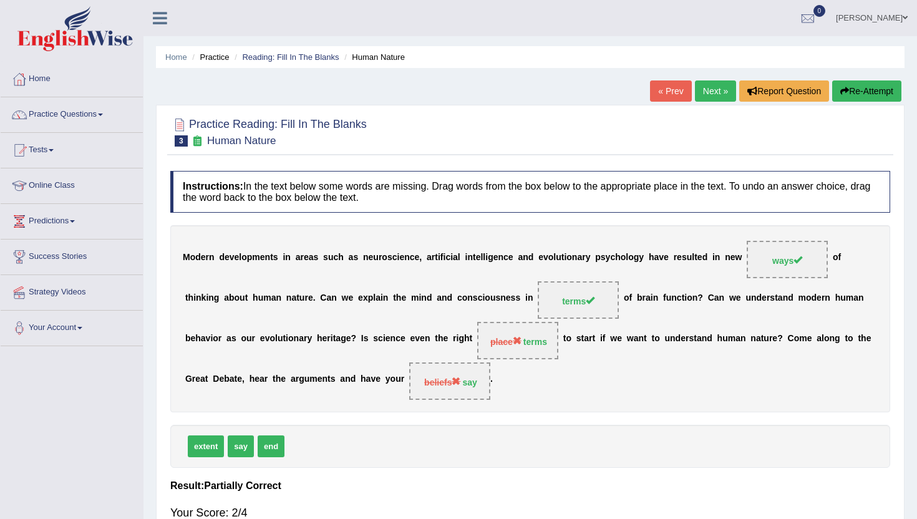
click at [718, 85] on link "Next »" at bounding box center [715, 90] width 41 height 21
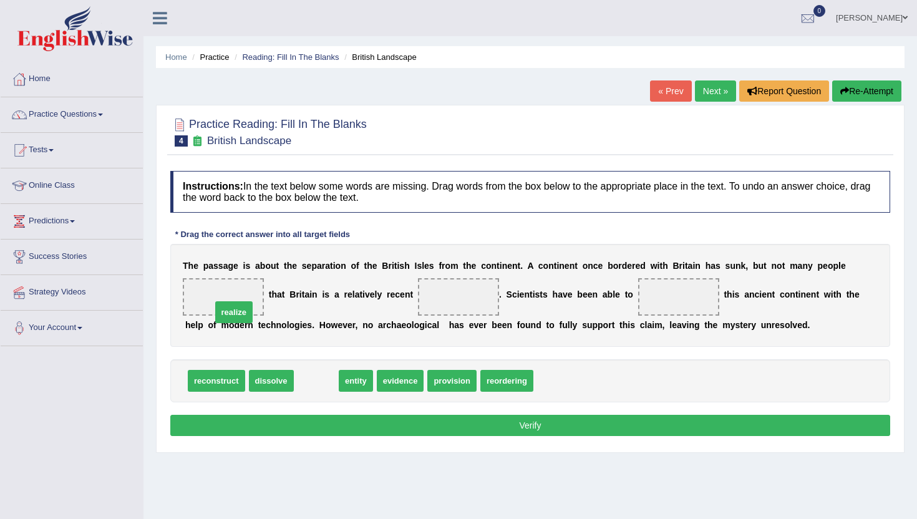
drag, startPoint x: 314, startPoint y: 382, endPoint x: 231, endPoint y: 304, distance: 113.4
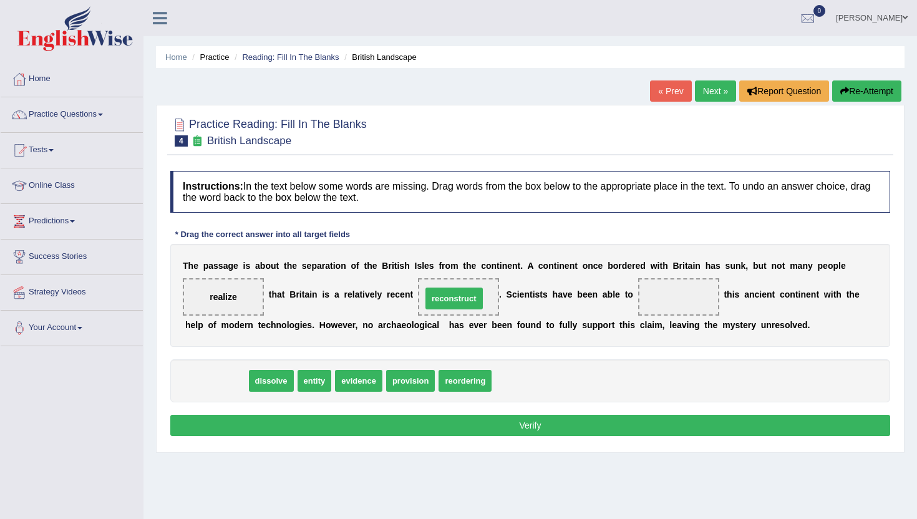
drag, startPoint x: 201, startPoint y: 384, endPoint x: 438, endPoint y: 302, distance: 250.7
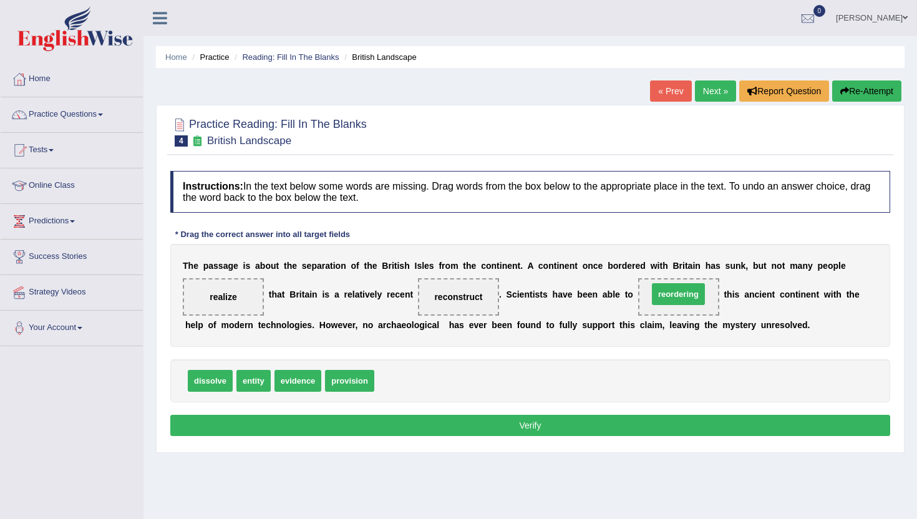
drag, startPoint x: 393, startPoint y: 381, endPoint x: 667, endPoint y: 294, distance: 287.2
click at [531, 421] on button "Verify" at bounding box center [530, 425] width 720 height 21
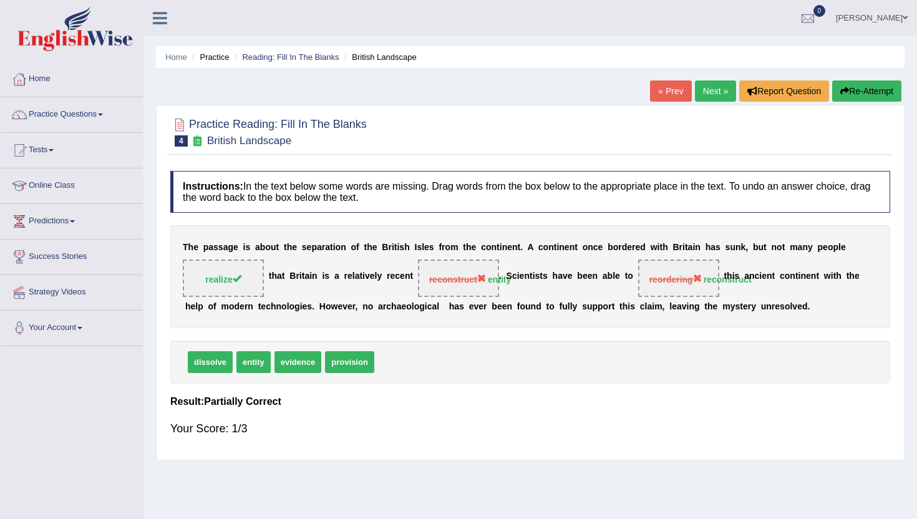
click at [705, 83] on link "Next »" at bounding box center [715, 90] width 41 height 21
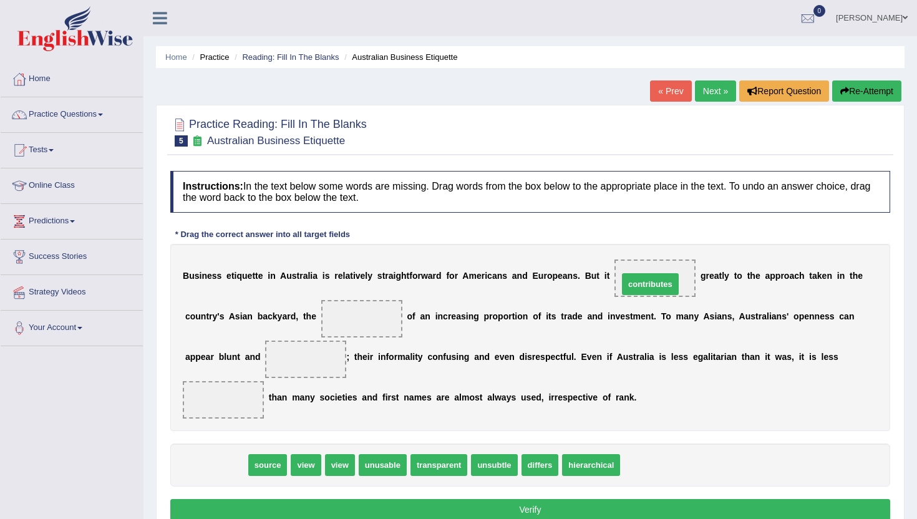
drag, startPoint x: 208, startPoint y: 471, endPoint x: 642, endPoint y: 291, distance: 470.0
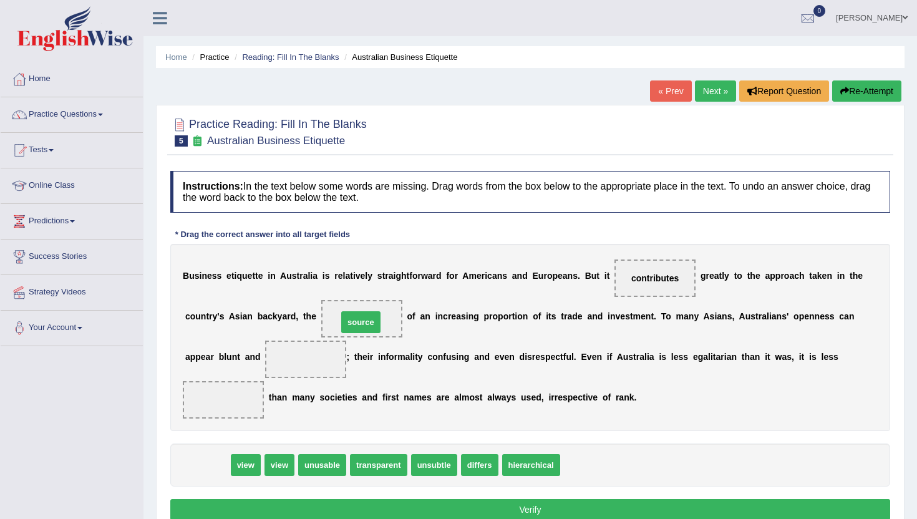
drag, startPoint x: 201, startPoint y: 471, endPoint x: 355, endPoint y: 328, distance: 209.6
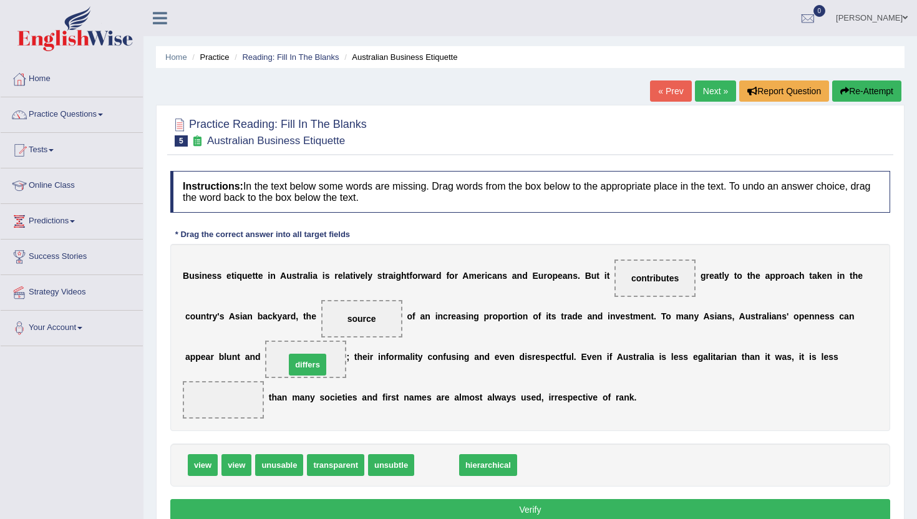
drag, startPoint x: 432, startPoint y: 466, endPoint x: 302, endPoint y: 366, distance: 163.5
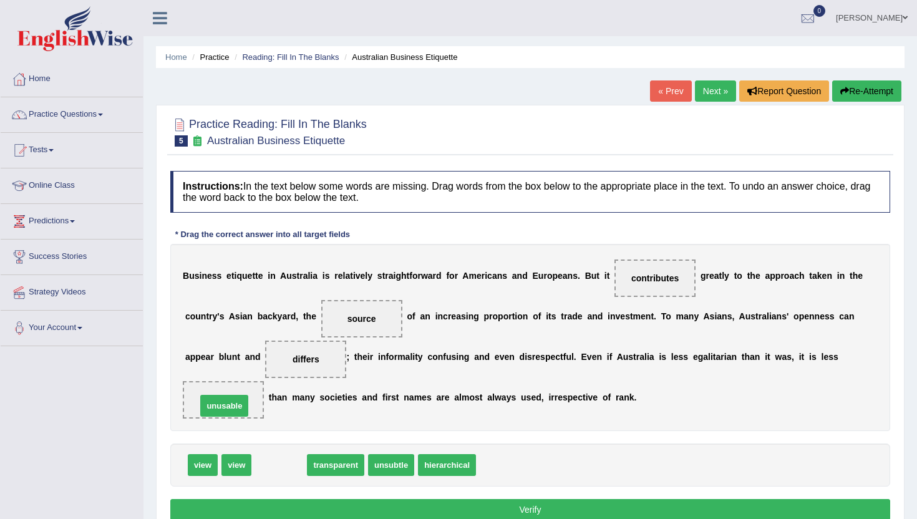
drag, startPoint x: 282, startPoint y: 470, endPoint x: 227, endPoint y: 411, distance: 80.8
click at [253, 506] on button "Verify" at bounding box center [530, 509] width 720 height 21
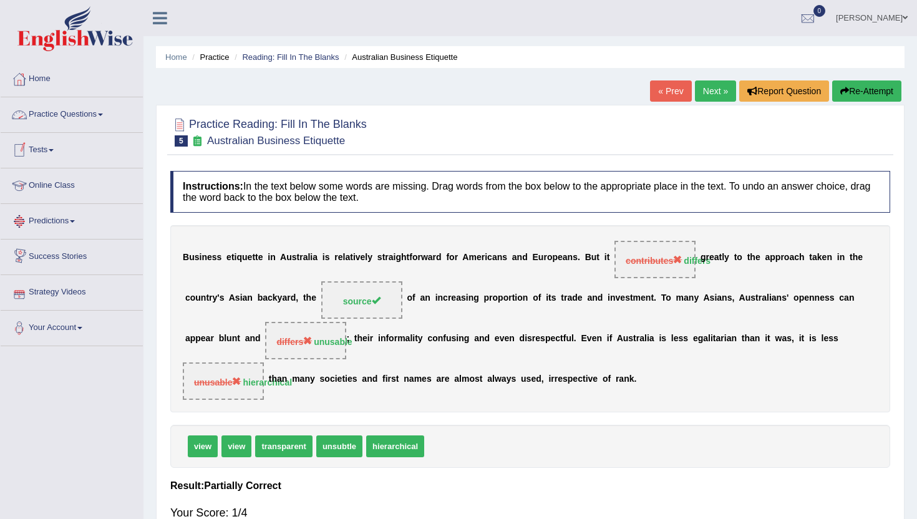
click at [77, 109] on link "Practice Questions" at bounding box center [72, 112] width 142 height 31
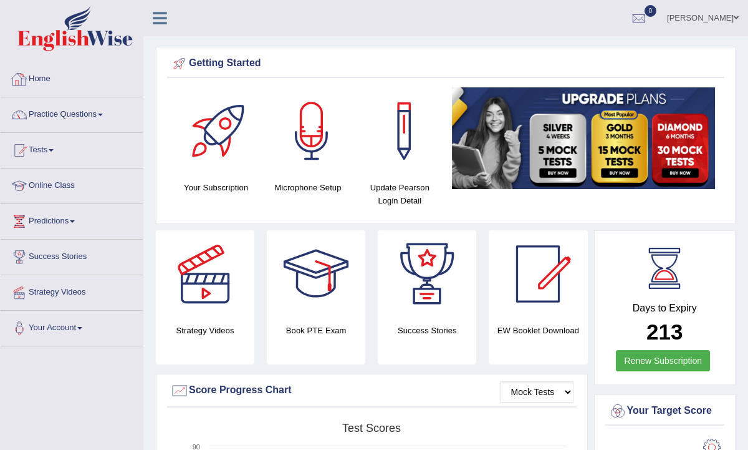
click at [46, 80] on link "Home" at bounding box center [72, 77] width 142 height 31
click at [64, 183] on link "Online Class" at bounding box center [72, 183] width 142 height 31
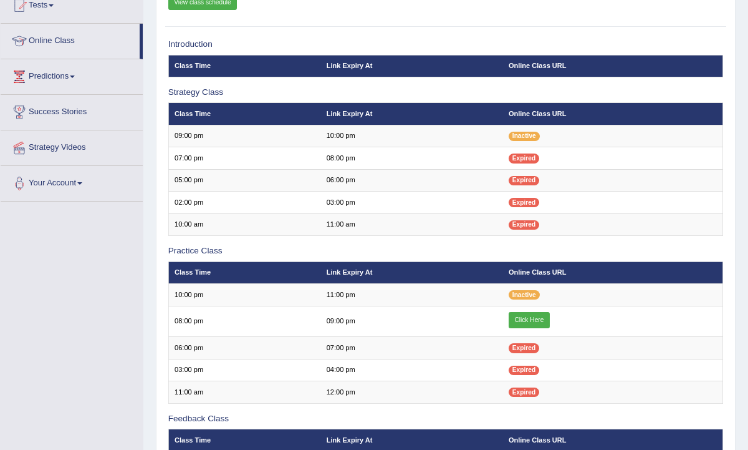
scroll to position [150, 0]
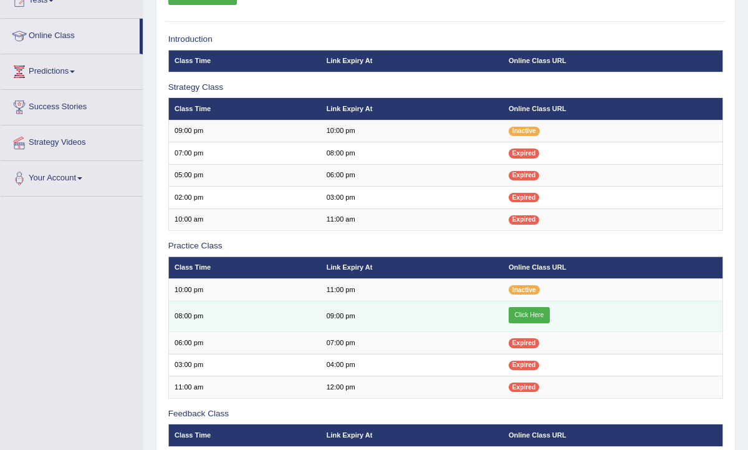
click at [535, 319] on link "Click Here" at bounding box center [529, 315] width 41 height 16
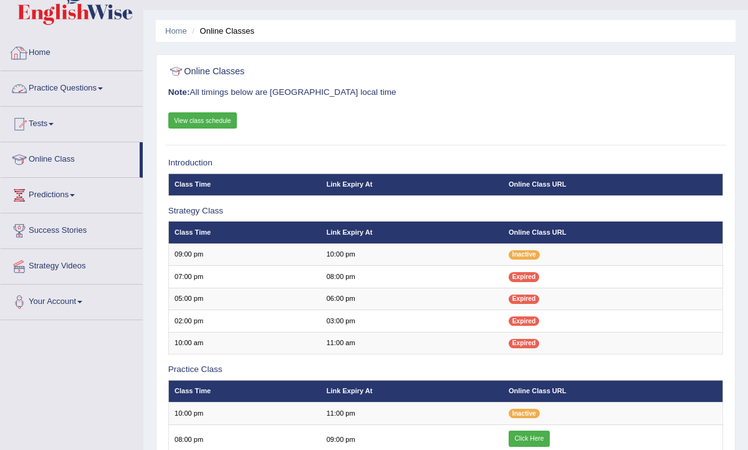
scroll to position [25, 0]
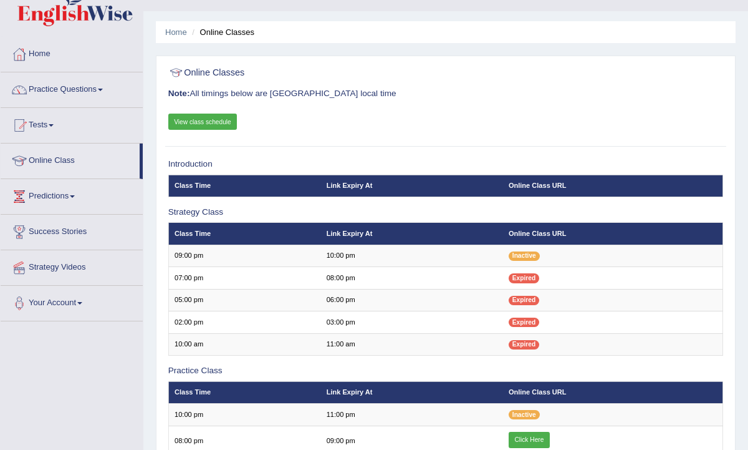
scroll to position [25, 0]
